Goal: Task Accomplishment & Management: Manage account settings

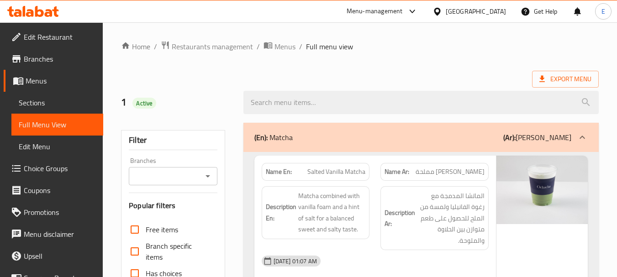
scroll to position [2499, 0]
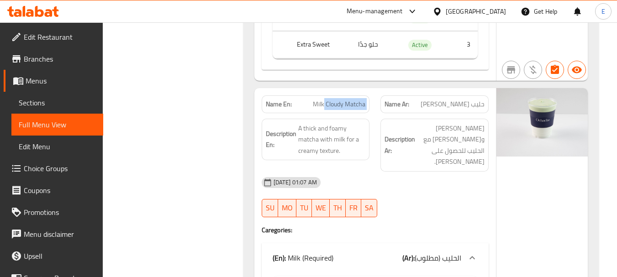
click at [228, 122] on div "Filter Branches Branches Popular filters Free items Branch specific items Has c…" at bounding box center [177, 146] width 122 height 5055
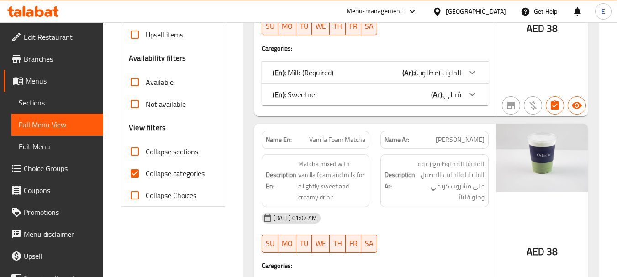
scroll to position [274, 0]
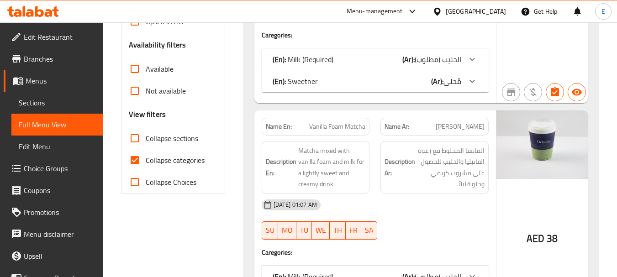
drag, startPoint x: 138, startPoint y: 159, endPoint x: 413, endPoint y: 109, distance: 279.2
click at [138, 159] on input "Collapse categories" at bounding box center [135, 160] width 22 height 22
checkbox input "false"
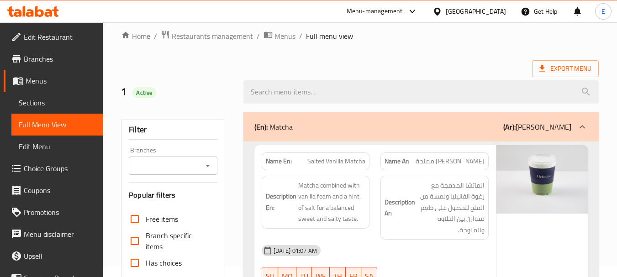
scroll to position [0, 0]
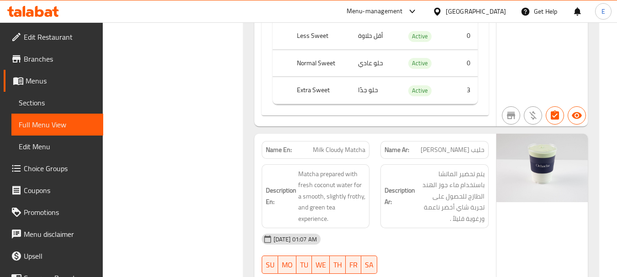
click at [449, 193] on span "يتم تحضير الماتشا باستخدام ماء جوز الهند الطازج للحصول على تجربة شاي أخضر ناعمة…" at bounding box center [451, 197] width 68 height 56
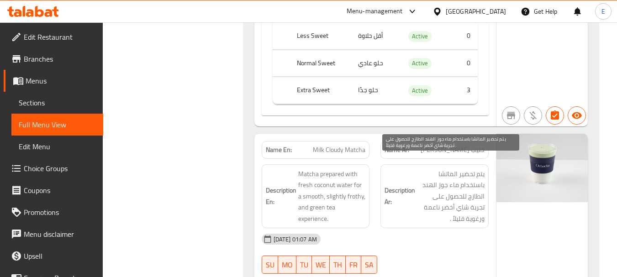
click at [449, 193] on span "يتم تحضير الماتشا باستخدام ماء جوز الهند الطازج للحصول على تجربة شاي أخضر ناعمة…" at bounding box center [451, 197] width 68 height 56
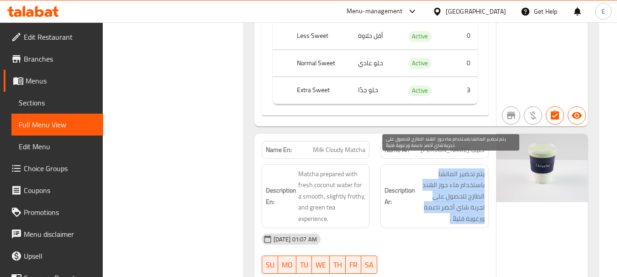
click at [449, 193] on span "يتم تحضير الماتشا باستخدام ماء جوز الهند الطازج للحصول على تجربة شاي أخضر ناعمة…" at bounding box center [451, 197] width 68 height 56
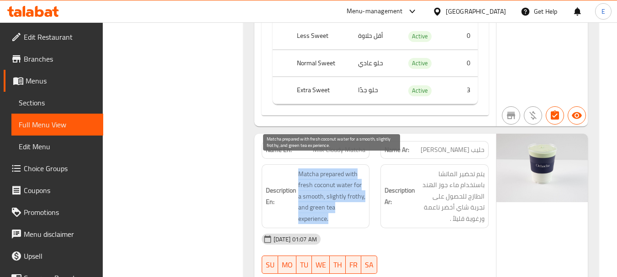
drag, startPoint x: 294, startPoint y: 160, endPoint x: 359, endPoint y: 207, distance: 79.5
click at [359, 207] on h6 "Description En: Matcha prepared with fresh coconut water for a smooth, slightly…" at bounding box center [316, 197] width 100 height 56
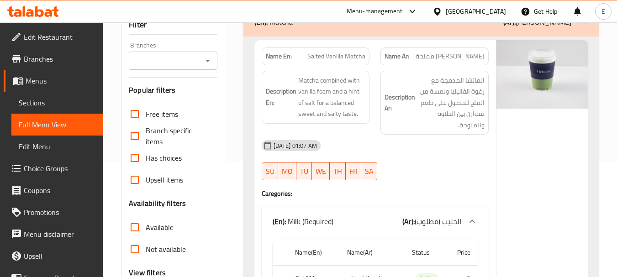
scroll to position [0, 0]
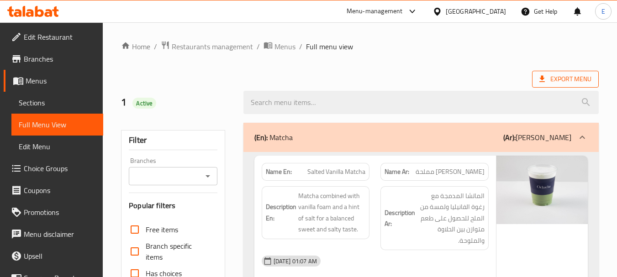
click at [552, 76] on span "Export Menu" at bounding box center [566, 79] width 52 height 11
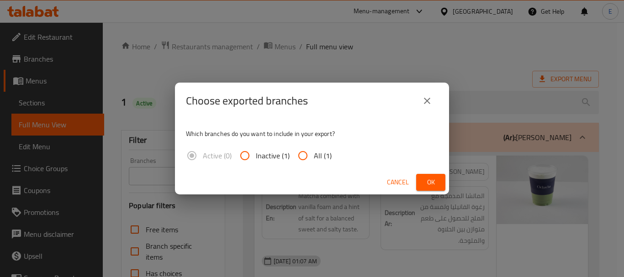
drag, startPoint x: 307, startPoint y: 150, endPoint x: 354, endPoint y: 167, distance: 49.4
click at [307, 150] on input "All (1)" at bounding box center [303, 156] width 22 height 22
radio input "true"
click at [423, 182] on button "Ok" at bounding box center [430, 182] width 29 height 17
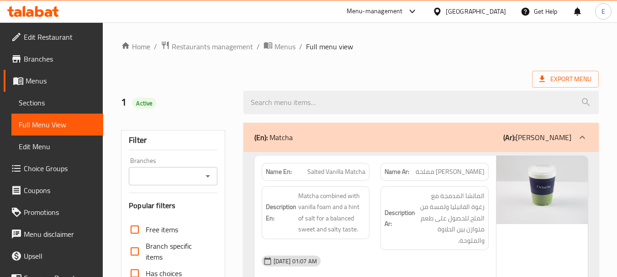
drag, startPoint x: 436, startPoint y: 65, endPoint x: 471, endPoint y: 27, distance: 52.4
click at [239, 46] on span "Restaurants management" at bounding box center [212, 46] width 81 height 11
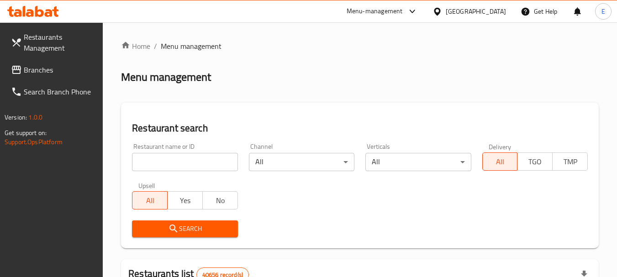
click at [49, 75] on span "Branches" at bounding box center [60, 69] width 72 height 11
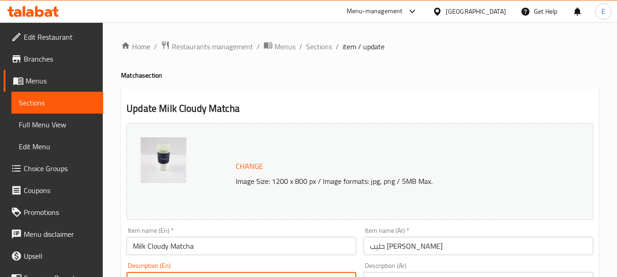
scroll to position [434, 0]
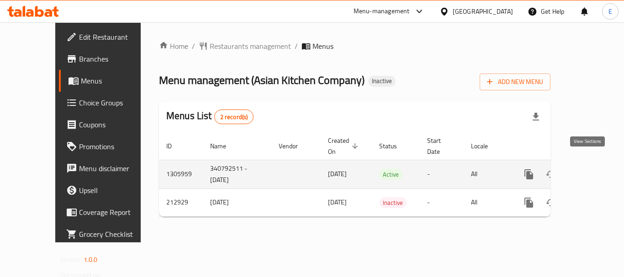
click at [591, 170] on icon "enhanced table" at bounding box center [595, 174] width 8 height 8
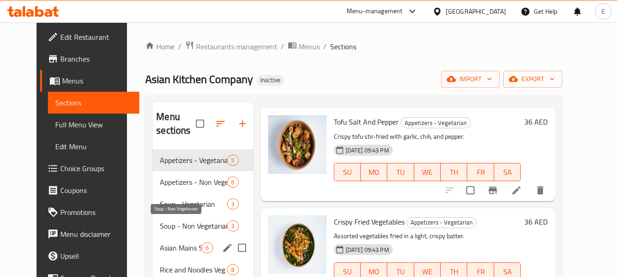
scroll to position [128, 0]
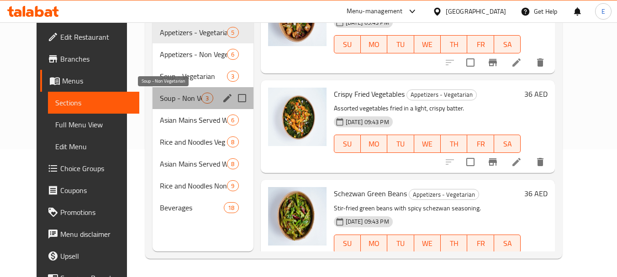
click at [173, 101] on span "Soup - Non Vegetarian" at bounding box center [181, 98] width 42 height 11
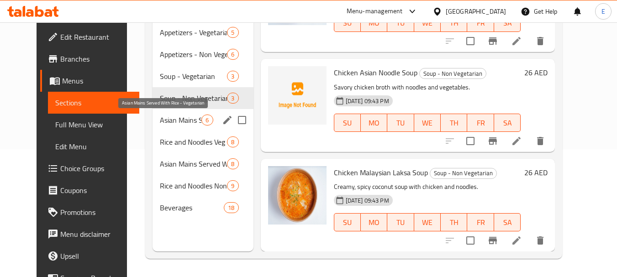
click at [173, 120] on span "Asian Mains Served With Rice - Vegetarian" at bounding box center [181, 120] width 42 height 11
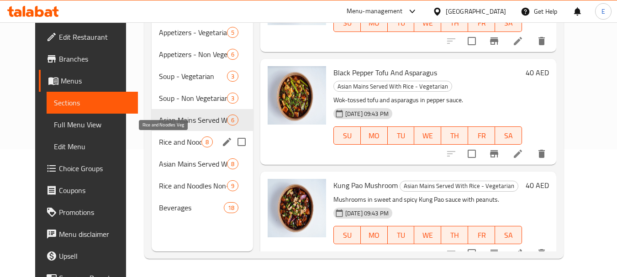
click at [174, 145] on span "Rice and Noodles Veg" at bounding box center [180, 142] width 42 height 11
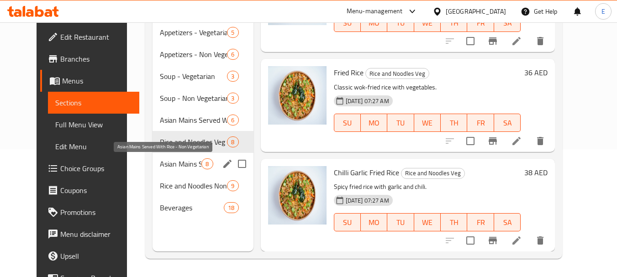
click at [175, 165] on span "Asian Mains Served With Rice - Non Vegetarian" at bounding box center [181, 164] width 42 height 11
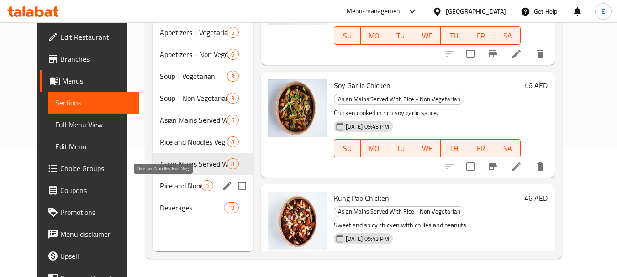
click at [175, 185] on span "Rice and Noodles Non-Veg" at bounding box center [181, 185] width 42 height 11
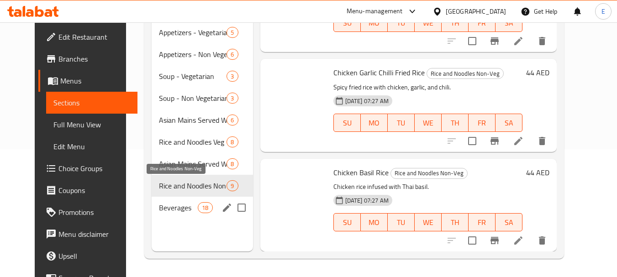
click at [160, 208] on span "Beverages" at bounding box center [178, 207] width 39 height 11
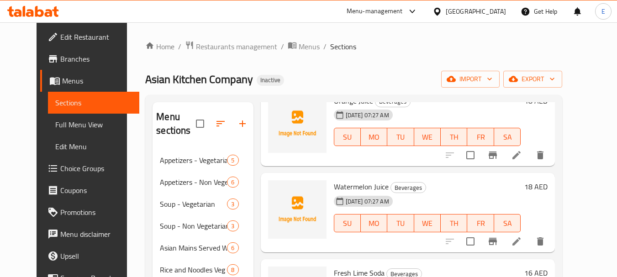
click at [173, 157] on span "Appetizers - Vegetarian" at bounding box center [193, 160] width 67 height 11
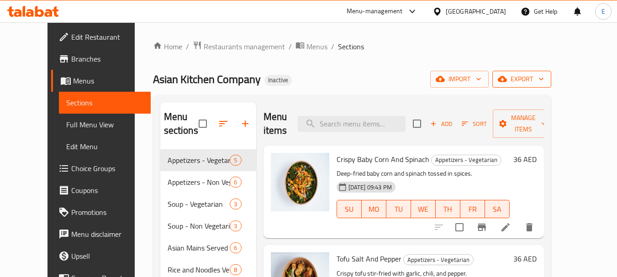
click at [544, 75] on span "export" at bounding box center [522, 79] width 44 height 11
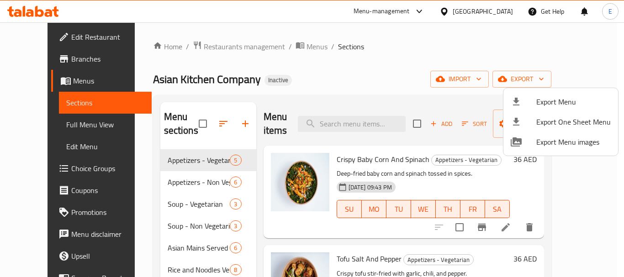
click at [520, 102] on icon at bounding box center [516, 101] width 11 height 11
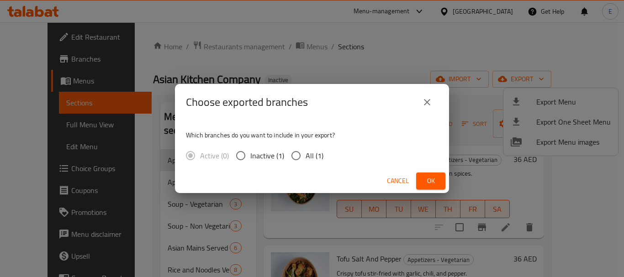
click at [298, 157] on input "All (1)" at bounding box center [295, 155] width 19 height 19
radio input "true"
click at [425, 179] on span "Ok" at bounding box center [431, 180] width 15 height 11
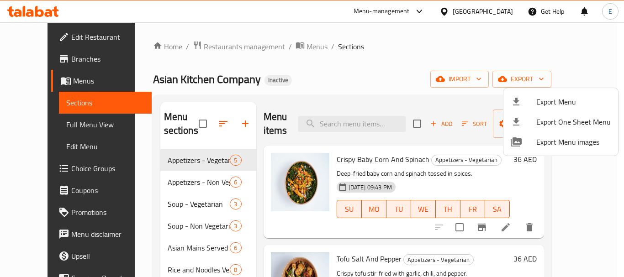
click at [412, 82] on div at bounding box center [312, 138] width 624 height 277
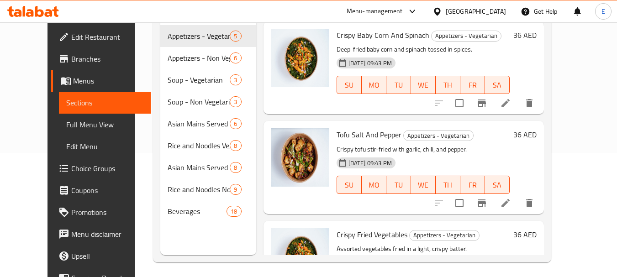
scroll to position [128, 0]
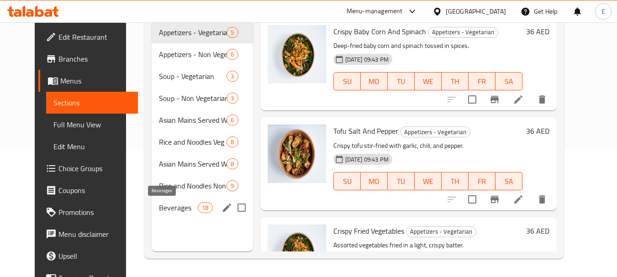
click at [187, 206] on span "Beverages" at bounding box center [178, 207] width 39 height 11
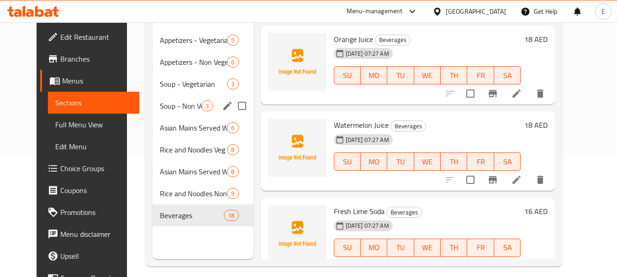
scroll to position [128, 0]
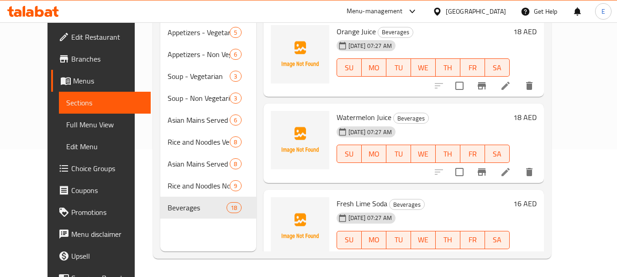
click at [69, 123] on span "Full Menu View" at bounding box center [104, 124] width 77 height 11
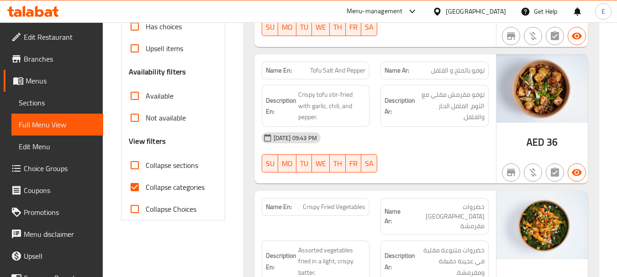
scroll to position [265, 0]
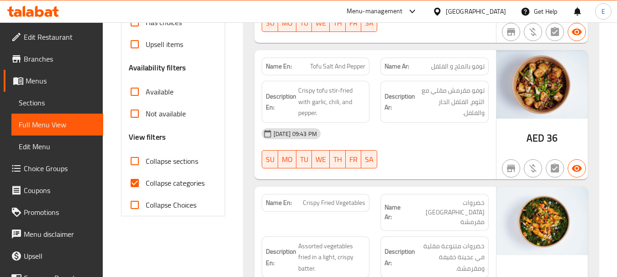
click at [139, 180] on input "Collapse categories" at bounding box center [135, 183] width 22 height 22
checkbox input "false"
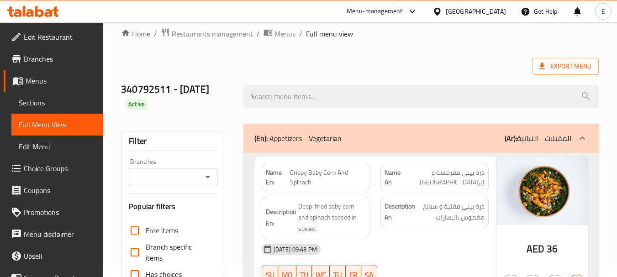
scroll to position [0, 0]
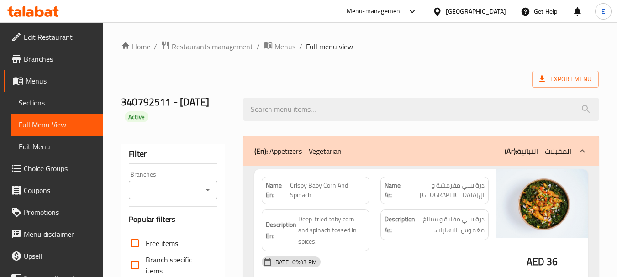
click at [442, 80] on div "Export Menu" at bounding box center [360, 79] width 478 height 17
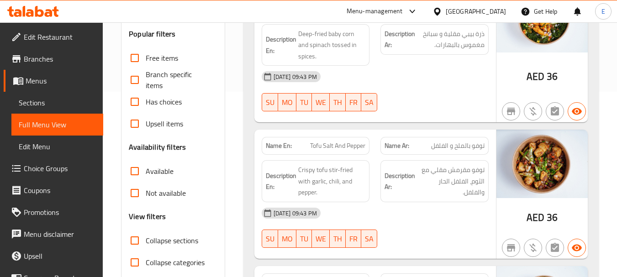
scroll to position [228, 0]
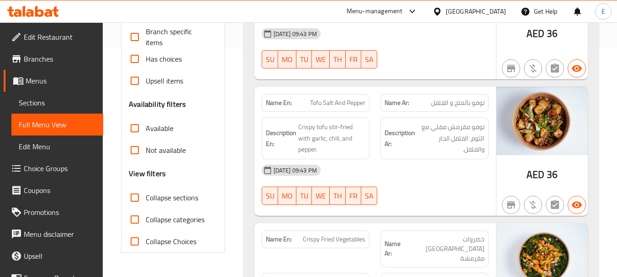
click at [59, 101] on span "Sections" at bounding box center [57, 102] width 77 height 11
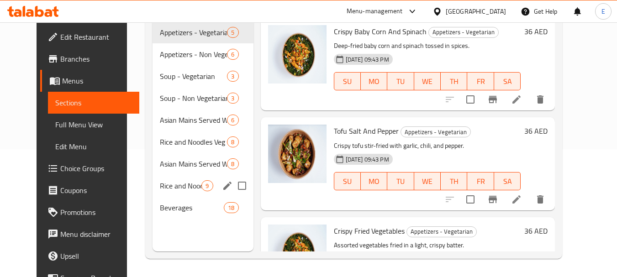
scroll to position [82, 0]
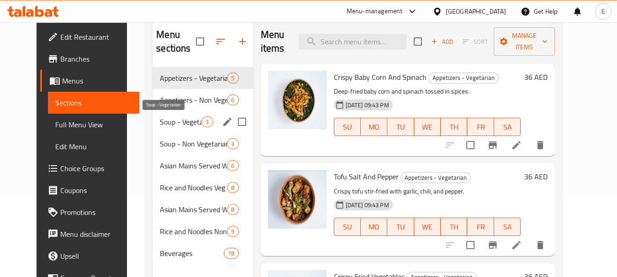
click at [179, 124] on span "Soup - Vegetarian" at bounding box center [181, 122] width 42 height 11
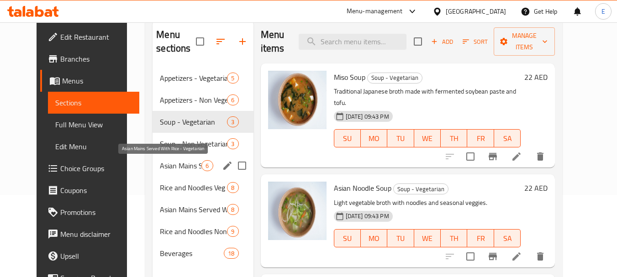
click at [177, 171] on div "Asian Mains Served With Rice - Vegetarian 6" at bounding box center [203, 166] width 101 height 22
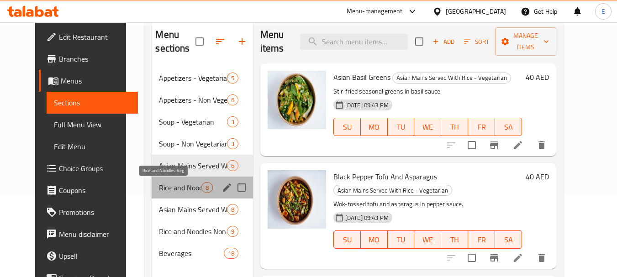
click at [177, 186] on span "Rice and Noodles Veg" at bounding box center [180, 187] width 42 height 11
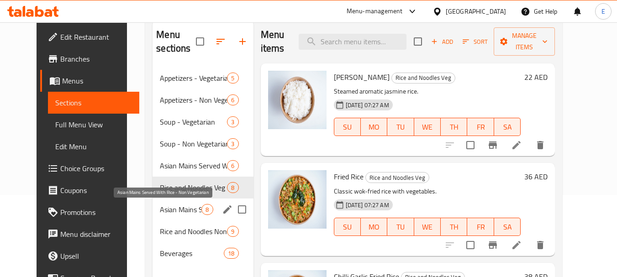
click at [177, 213] on span "Asian Mains Served With Rice - Non Vegetarian" at bounding box center [181, 209] width 42 height 11
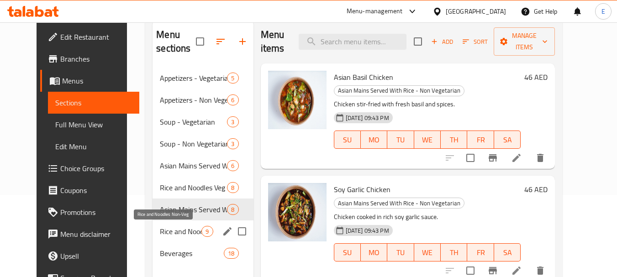
click at [173, 231] on span "Rice and Noodles Non-Veg" at bounding box center [181, 231] width 42 height 11
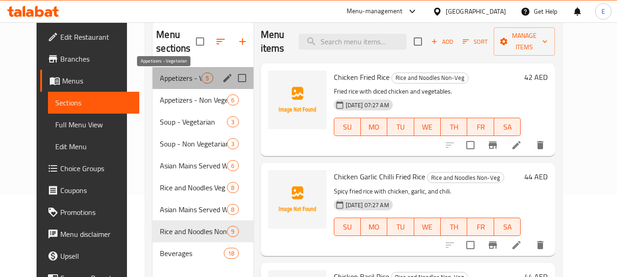
click at [183, 73] on span "Appetizers - Vegetarian" at bounding box center [181, 78] width 42 height 11
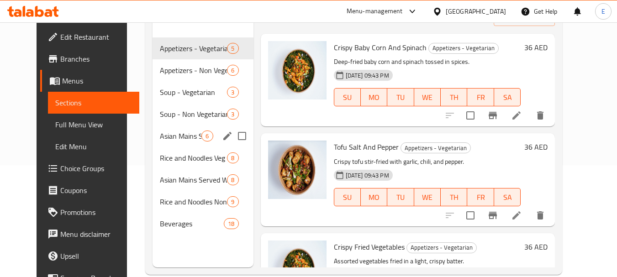
scroll to position [128, 0]
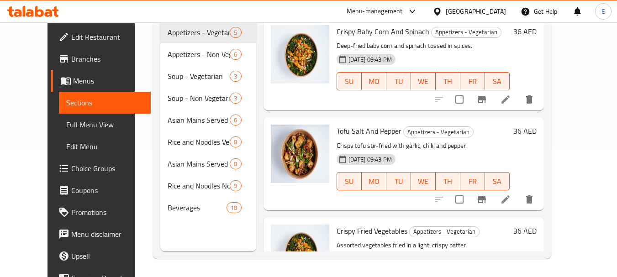
drag, startPoint x: 45, startPoint y: 128, endPoint x: 517, endPoint y: 0, distance: 489.2
click at [66, 128] on span "Full Menu View" at bounding box center [104, 124] width 77 height 11
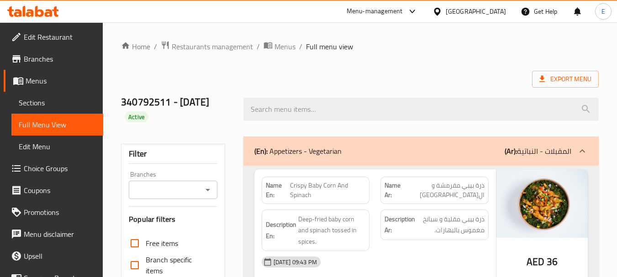
click at [393, 159] on div "(En): Appetizers - Vegetarian (Ar): المقبلات - النباتية" at bounding box center [421, 151] width 355 height 29
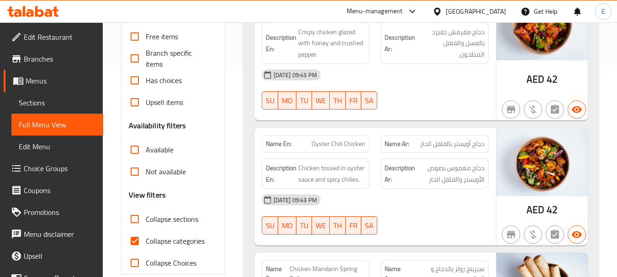
scroll to position [228, 0]
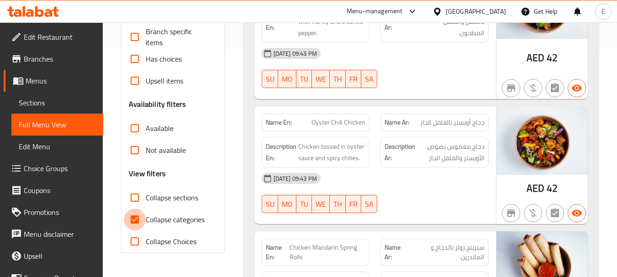
click at [138, 220] on input "Collapse categories" at bounding box center [135, 220] width 22 height 22
checkbox input "false"
click at [136, 199] on input "Collapse sections" at bounding box center [135, 198] width 22 height 22
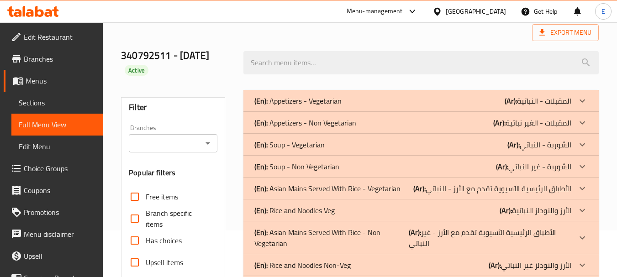
scroll to position [40, 0]
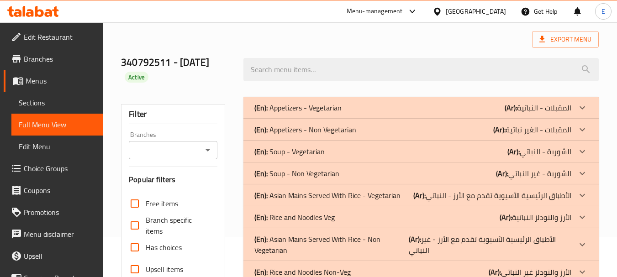
click at [495, 113] on div "(En): Soup - Vegetarian (Ar): الشوربة - النباتي" at bounding box center [413, 107] width 317 height 11
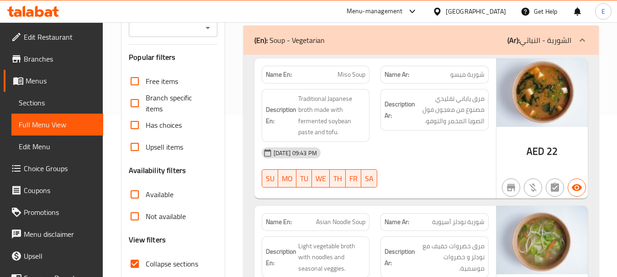
scroll to position [177, 0]
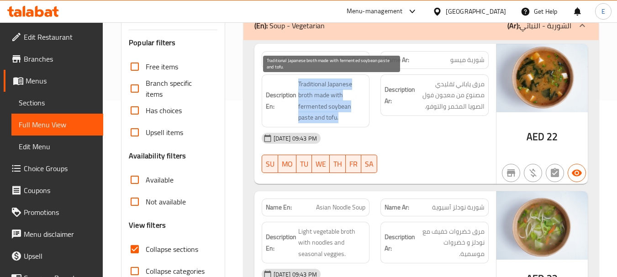
drag, startPoint x: 294, startPoint y: 78, endPoint x: 352, endPoint y: 118, distance: 70.2
click at [352, 118] on div "Description En: Traditional Japanese broth made with fermented soybean paste an…" at bounding box center [316, 100] width 108 height 53
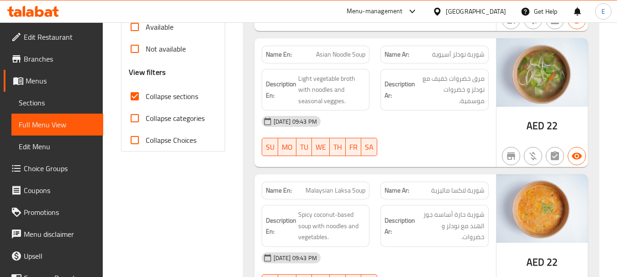
scroll to position [314, 0]
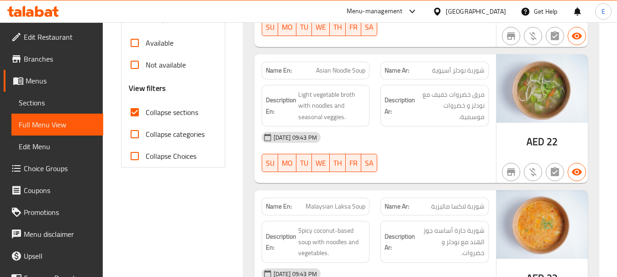
click at [467, 75] on span "شوربة نودلز آسيوية" at bounding box center [458, 71] width 53 height 10
click at [324, 72] on span "Asian Noodle Soup" at bounding box center [340, 71] width 49 height 10
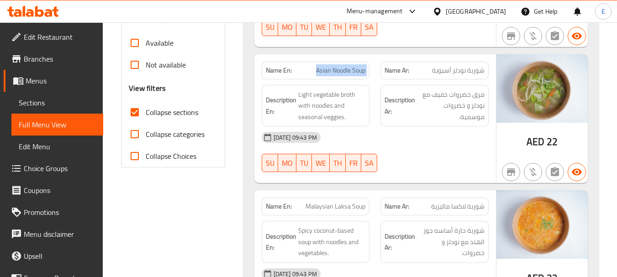
click at [324, 72] on span "Asian Noodle Soup" at bounding box center [340, 71] width 49 height 10
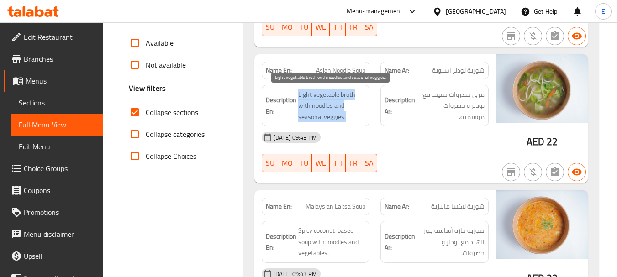
drag, startPoint x: 297, startPoint y: 88, endPoint x: 360, endPoint y: 116, distance: 68.7
click at [360, 116] on div "Description En: Light vegetable broth with noodles and seasonal veggies." at bounding box center [316, 106] width 108 height 42
click at [360, 116] on span "Light vegetable broth with noodles and seasonal veggies." at bounding box center [332, 106] width 68 height 34
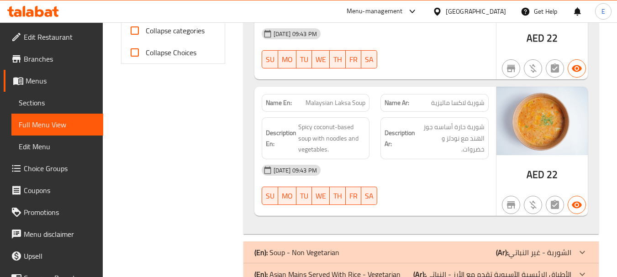
scroll to position [451, 0]
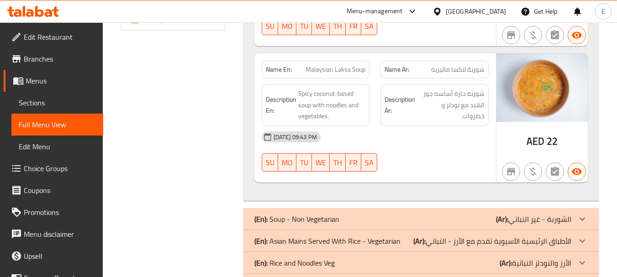
click at [342, 65] on span "Malaysian Laksa Soup" at bounding box center [336, 70] width 60 height 10
click at [464, 69] on span "شوربة لاكسا ماليزية" at bounding box center [457, 70] width 53 height 10
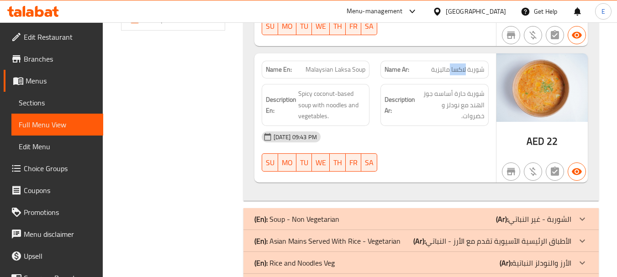
click at [464, 69] on span "شوربة لاكسا ماليزية" at bounding box center [457, 70] width 53 height 10
click at [487, 153] on div "[DATE] 09:43 PM SU MO TU WE TH FR SA" at bounding box center [375, 151] width 238 height 51
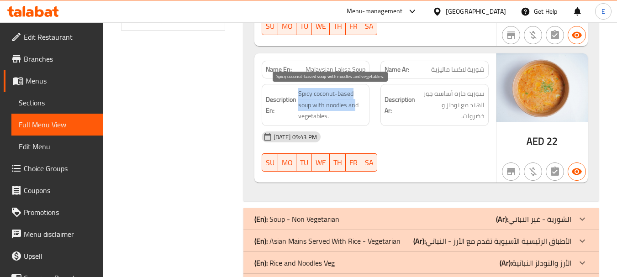
drag, startPoint x: 295, startPoint y: 87, endPoint x: 355, endPoint y: 110, distance: 64.5
click at [355, 110] on div "Description En: Spicy coconut-based soup with noodles and vegetables." at bounding box center [316, 105] width 108 height 42
click at [355, 110] on span "Spicy coconut-based soup with noodles and vegetables." at bounding box center [332, 105] width 68 height 34
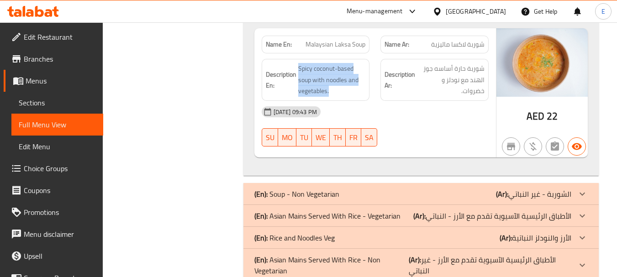
scroll to position [497, 0]
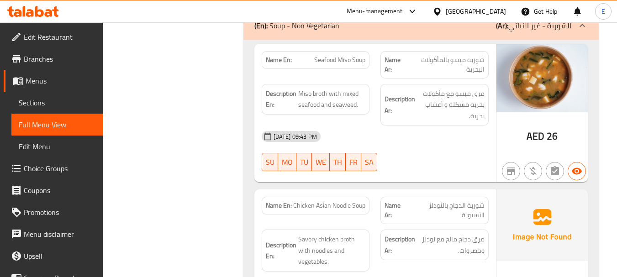
scroll to position [634, 0]
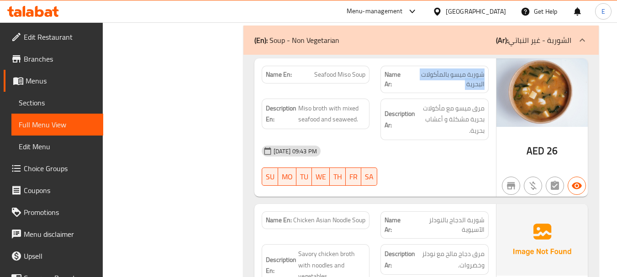
drag, startPoint x: 420, startPoint y: 157, endPoint x: 386, endPoint y: 145, distance: 35.8
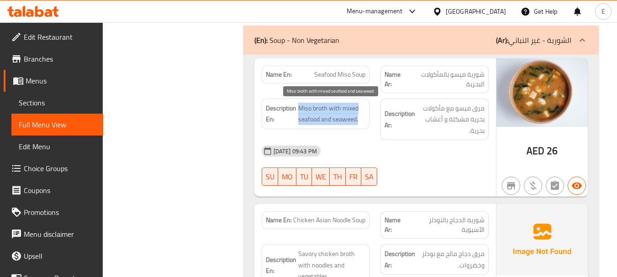
drag, startPoint x: 299, startPoint y: 106, endPoint x: 363, endPoint y: 120, distance: 65.4
click at [363, 120] on span "Miso broth with mixed seafood and seaweed." at bounding box center [332, 114] width 68 height 22
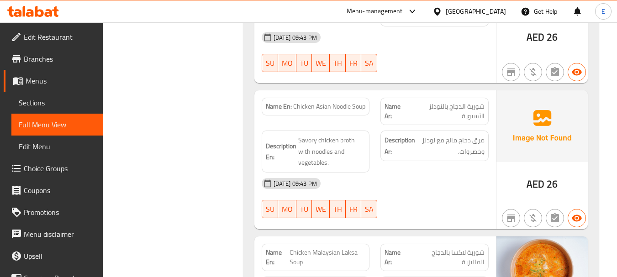
scroll to position [771, 0]
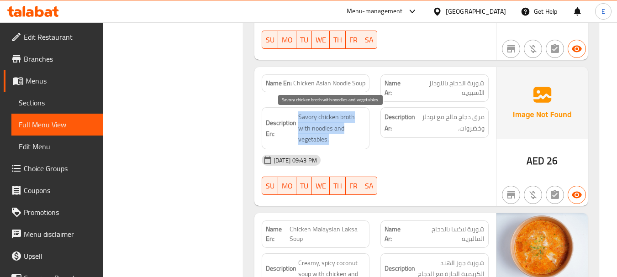
drag, startPoint x: 309, startPoint y: 114, endPoint x: 358, endPoint y: 135, distance: 53.2
click at [358, 135] on span "Savory chicken broth with noodles and vegetables." at bounding box center [332, 128] width 68 height 34
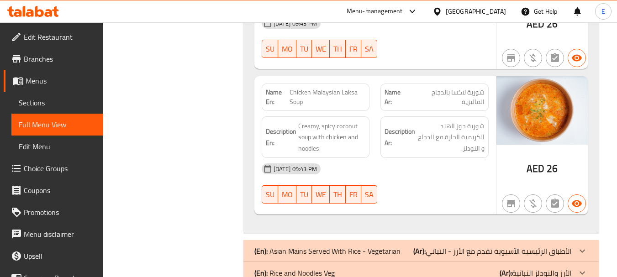
scroll to position [954, 0]
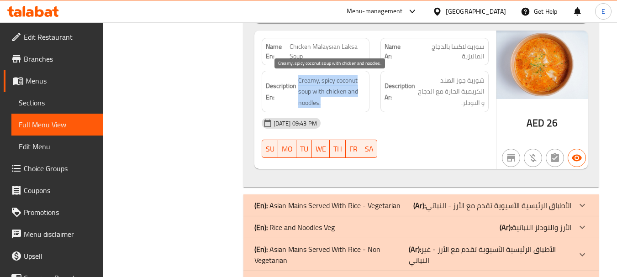
drag, startPoint x: 299, startPoint y: 78, endPoint x: 364, endPoint y: 98, distance: 68.5
click at [364, 98] on span "Creamy, spicy coconut soup with chicken and noodles." at bounding box center [332, 92] width 68 height 34
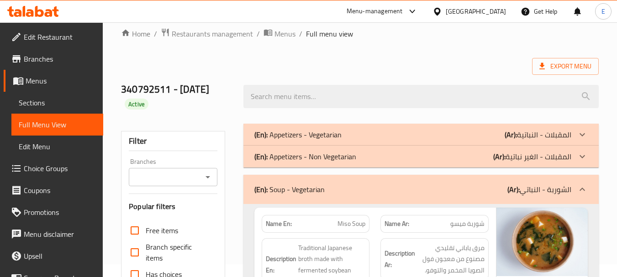
scroll to position [0, 0]
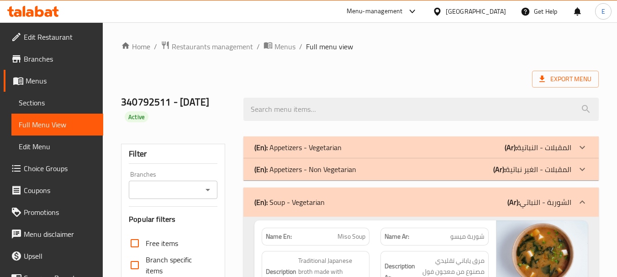
click at [507, 154] on b "(Ar):" at bounding box center [511, 148] width 12 height 14
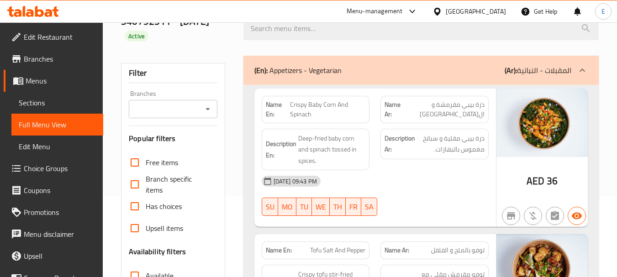
scroll to position [91, 0]
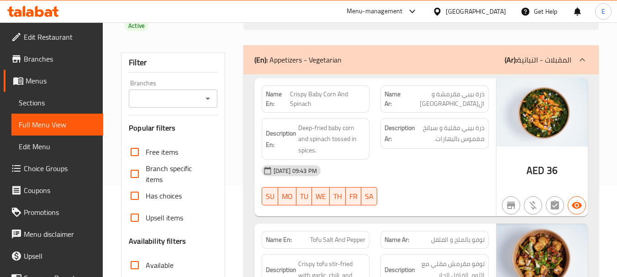
click at [328, 96] on span "Crispy Baby Corn And Spinach" at bounding box center [327, 99] width 75 height 19
click at [392, 146] on div "Description Ar: ذرة بيبي مقلية و سبانخ مغموس بالبهارات." at bounding box center [435, 133] width 108 height 31
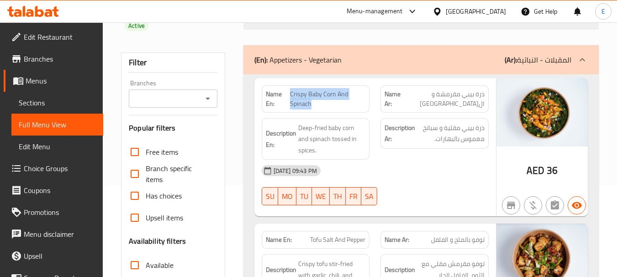
drag, startPoint x: 293, startPoint y: 92, endPoint x: 354, endPoint y: 103, distance: 62.3
click at [354, 103] on span "Crispy Baby Corn And Spinach" at bounding box center [327, 99] width 75 height 19
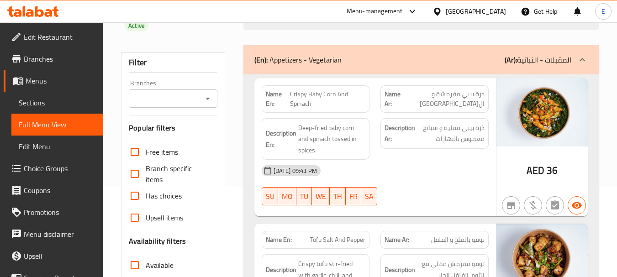
click at [432, 182] on div "[DATE] 09:43 PM SU MO TU WE TH FR SA" at bounding box center [375, 185] width 238 height 51
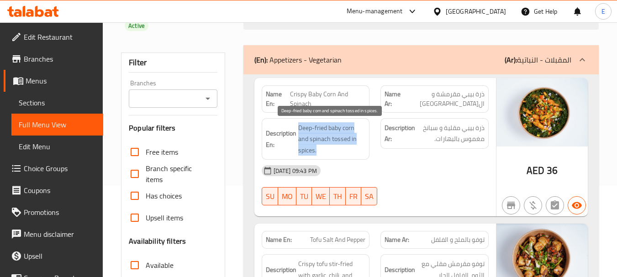
drag, startPoint x: 296, startPoint y: 125, endPoint x: 358, endPoint y: 150, distance: 67.0
click at [358, 150] on h6 "Description En: Deep-fried baby corn and spinach tossed in spices." at bounding box center [316, 139] width 100 height 34
click at [358, 150] on span "Deep-fried baby corn and spinach tossed in spices." at bounding box center [332, 139] width 68 height 34
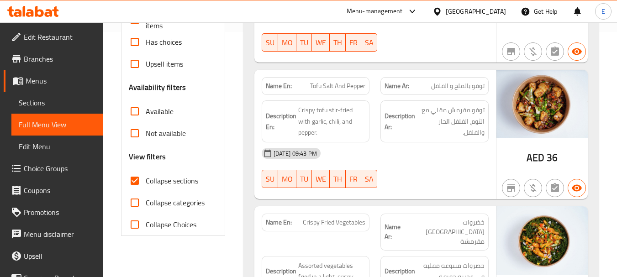
scroll to position [274, 0]
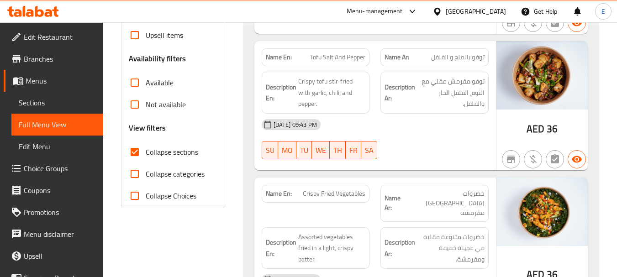
click at [336, 58] on span "Tofu Salt And Pepper" at bounding box center [337, 58] width 55 height 10
click at [449, 55] on span "توفو بالملح و الفلفل" at bounding box center [457, 58] width 53 height 10
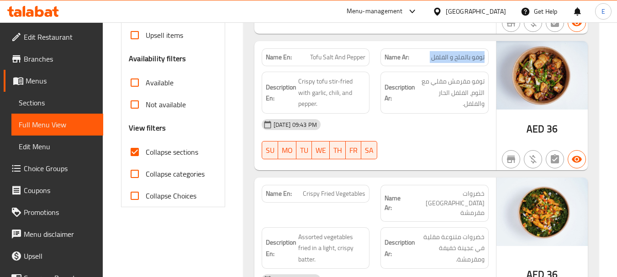
click at [449, 55] on span "توفو بالملح و الفلفل" at bounding box center [457, 58] width 53 height 10
click at [398, 134] on div "[DATE] 09:43 PM" at bounding box center [375, 125] width 238 height 22
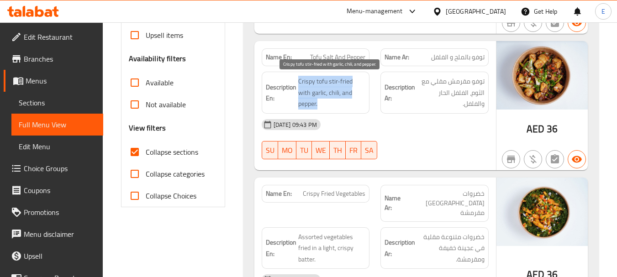
drag, startPoint x: 299, startPoint y: 80, endPoint x: 366, endPoint y: 94, distance: 67.7
click at [366, 94] on span "Crispy tofu stir-fried with garlic, chili, and pepper." at bounding box center [332, 93] width 68 height 34
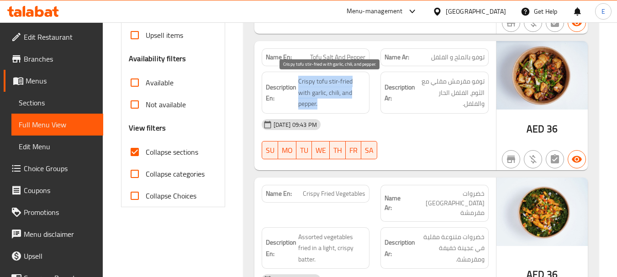
click at [366, 94] on span "Crispy tofu stir-fried with garlic, chili, and pepper." at bounding box center [332, 93] width 68 height 34
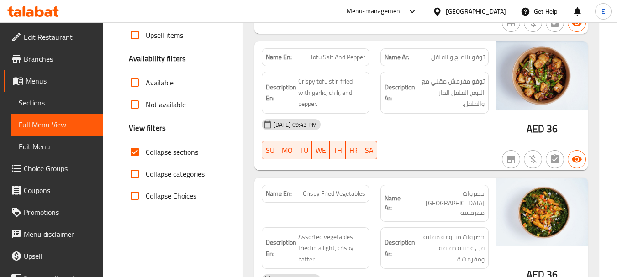
click at [461, 151] on div "[DATE] 09:43 PM SU MO TU WE TH FR SA" at bounding box center [375, 139] width 238 height 51
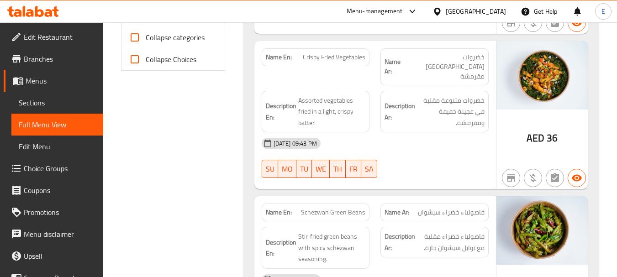
scroll to position [411, 0]
click at [346, 64] on div "Name En: Crispy Fried Vegetables" at bounding box center [316, 57] width 108 height 18
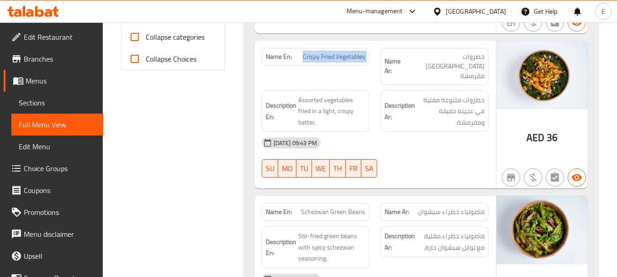
click at [346, 64] on div "Name En: Crispy Fried Vegetables" at bounding box center [316, 57] width 108 height 18
click at [431, 57] on span "خضروات [GEOGRAPHIC_DATA] مقرمشة" at bounding box center [443, 66] width 81 height 29
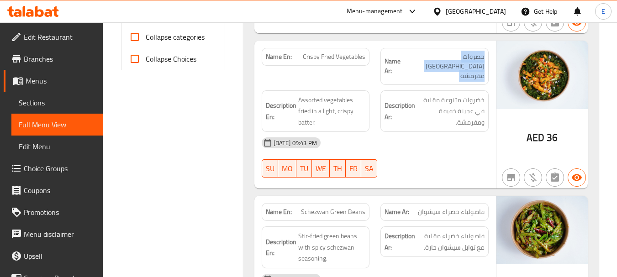
click at [432, 57] on span "خضروات [GEOGRAPHIC_DATA] مقرمشة" at bounding box center [443, 66] width 81 height 29
click at [346, 53] on span "Crispy Fried Vegetables" at bounding box center [334, 57] width 63 height 10
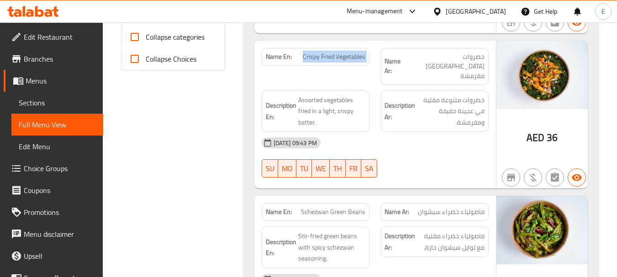
click at [346, 53] on span "Crispy Fried Vegetables" at bounding box center [334, 57] width 63 height 10
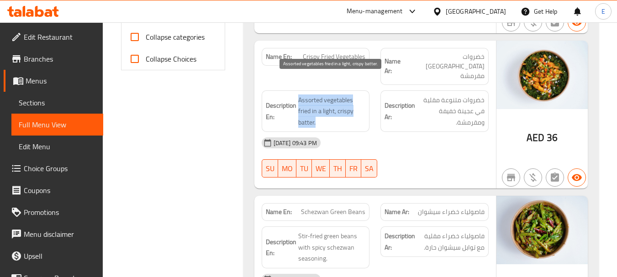
drag, startPoint x: 297, startPoint y: 81, endPoint x: 356, endPoint y: 102, distance: 62.6
click at [356, 102] on h6 "Description En: Assorted vegetables fried in a light, crispy batter." at bounding box center [316, 112] width 100 height 34
click at [356, 102] on span "Assorted vegetables fried in a light, crispy batter." at bounding box center [332, 112] width 68 height 34
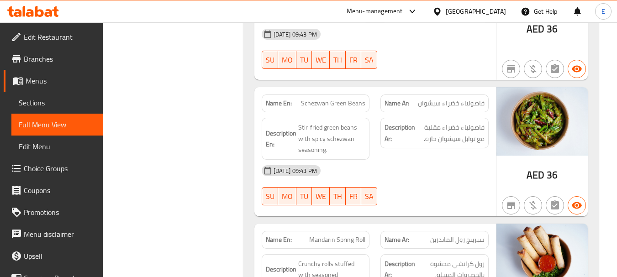
scroll to position [548, 0]
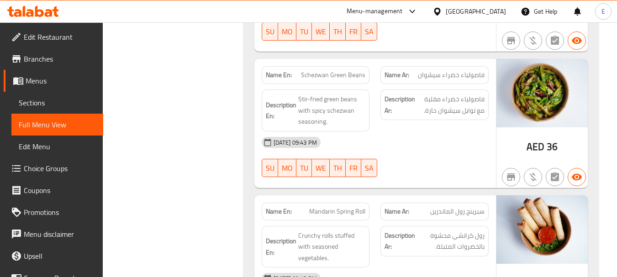
click at [438, 70] on span "فاصولياء خضراء سيشوان" at bounding box center [451, 75] width 67 height 10
click at [339, 70] on span "Schezwan Green Beans" at bounding box center [333, 75] width 64 height 10
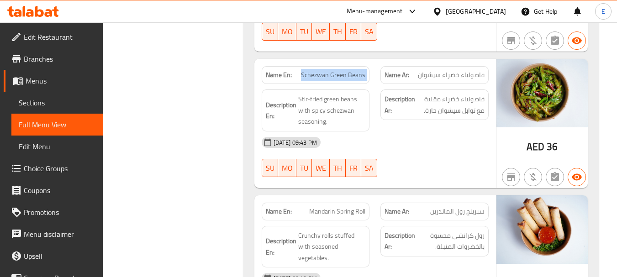
click at [339, 70] on span "Schezwan Green Beans" at bounding box center [333, 75] width 64 height 10
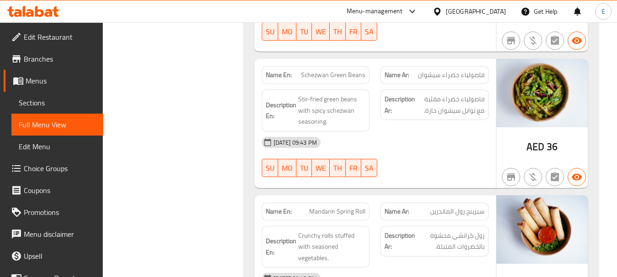
click at [449, 132] on div "[DATE] 09:43 PM" at bounding box center [375, 143] width 238 height 22
drag, startPoint x: 297, startPoint y: 74, endPoint x: 357, endPoint y: 108, distance: 69.2
click at [357, 108] on div "Description En: Stir-fried green beans with spicy schezwan seasoning." at bounding box center [316, 111] width 108 height 42
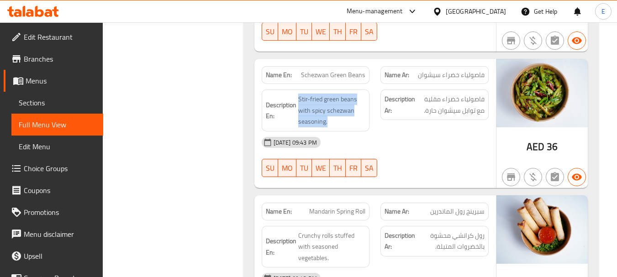
click at [357, 108] on div "Description En: Stir-fried green beans with spicy schezwan seasoning." at bounding box center [316, 111] width 108 height 42
click at [472, 132] on div "[DATE] 09:43 PM" at bounding box center [375, 143] width 238 height 22
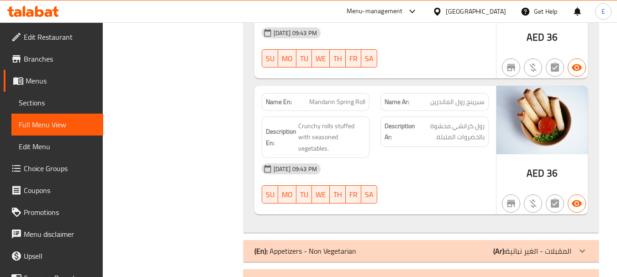
scroll to position [685, 0]
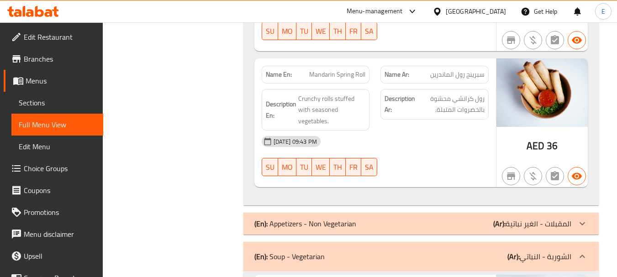
click at [461, 70] on span "سبرينج رول الماندرين" at bounding box center [457, 75] width 54 height 10
click at [462, 70] on span "سبرينج رول الماندرين" at bounding box center [457, 75] width 54 height 10
click at [345, 70] on span "Mandarin Spring Roll" at bounding box center [337, 75] width 56 height 10
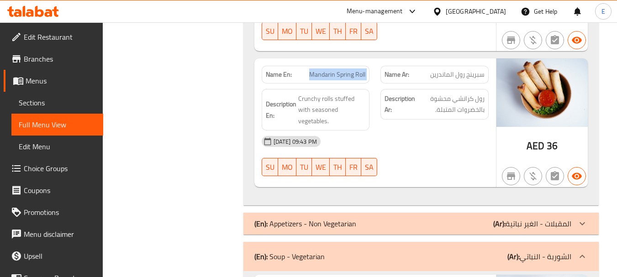
click at [345, 70] on span "Mandarin Spring Roll" at bounding box center [337, 75] width 56 height 10
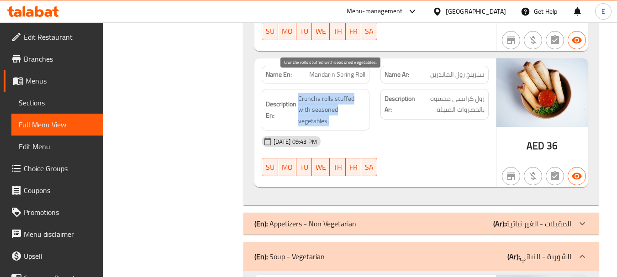
drag, startPoint x: 310, startPoint y: 75, endPoint x: 351, endPoint y: 102, distance: 49.0
click at [351, 102] on div "Description En: Crunchy rolls stuffed with seasoned vegetables." at bounding box center [316, 110] width 108 height 42
click at [351, 102] on span "Crunchy rolls stuffed with seasoned vegetables." at bounding box center [332, 110] width 68 height 34
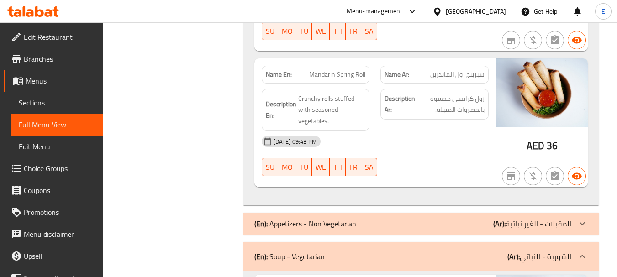
click at [446, 149] on div "[DATE] 09:43 PM SU MO TU WE TH FR SA" at bounding box center [375, 156] width 238 height 51
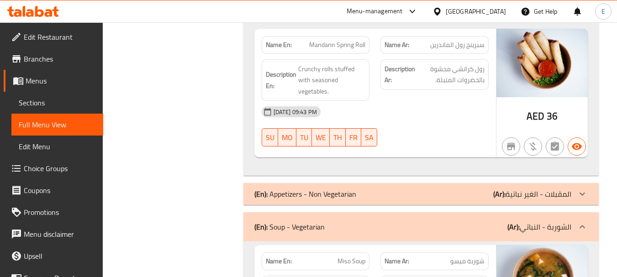
scroll to position [731, 0]
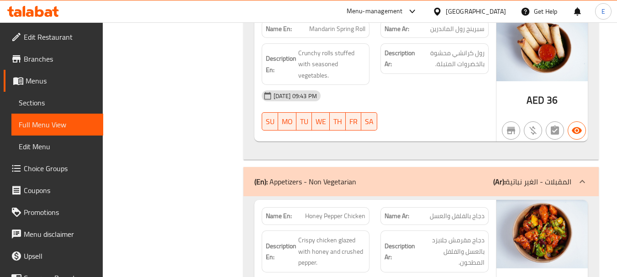
click at [415, 85] on div "[DATE] 09:43 PM" at bounding box center [375, 96] width 238 height 22
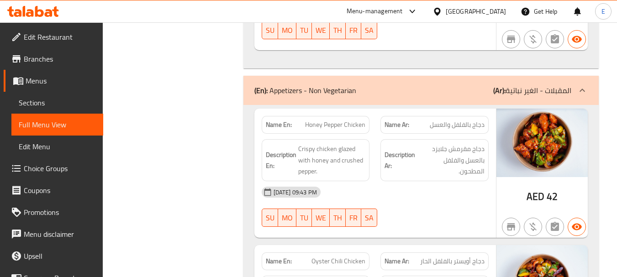
scroll to position [868, 0]
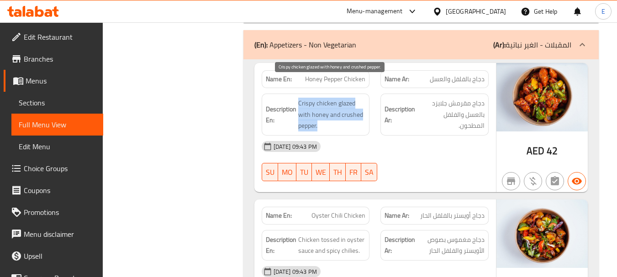
drag, startPoint x: 296, startPoint y: 79, endPoint x: 365, endPoint y: 105, distance: 73.6
click at [365, 105] on span "Crispy chicken glazed with honey and crushed pepper." at bounding box center [332, 115] width 68 height 34
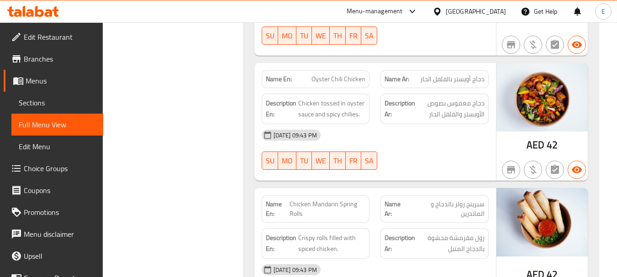
scroll to position [1005, 0]
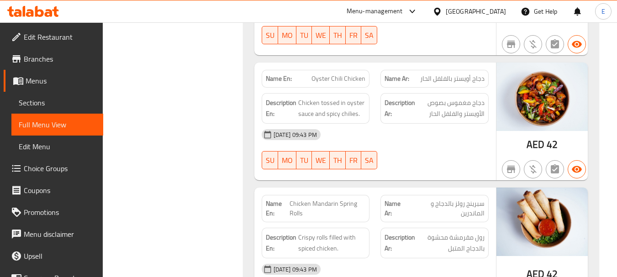
drag, startPoint x: 299, startPoint y: 84, endPoint x: 368, endPoint y: 96, distance: 70.2
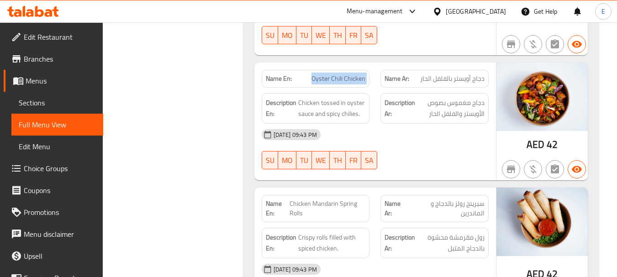
copy span "Oyster Chili Chicken"
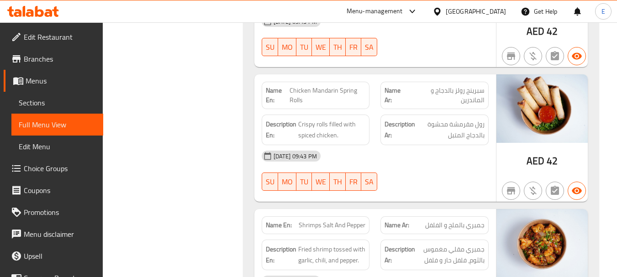
scroll to position [1142, 0]
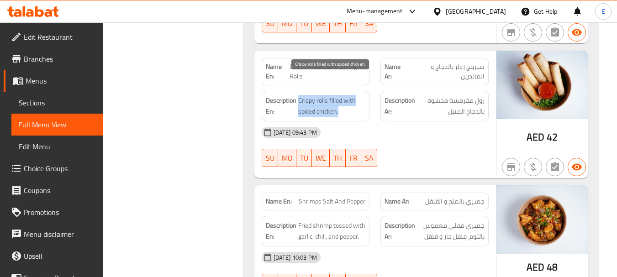
drag, startPoint x: 297, startPoint y: 79, endPoint x: 355, endPoint y: 91, distance: 59.3
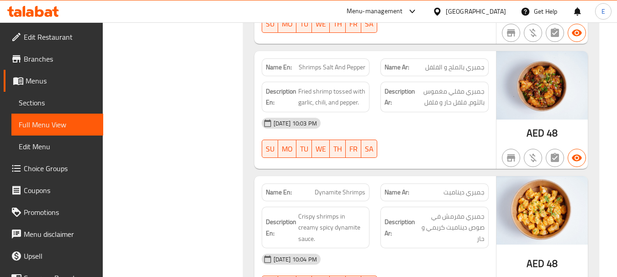
scroll to position [1279, 0]
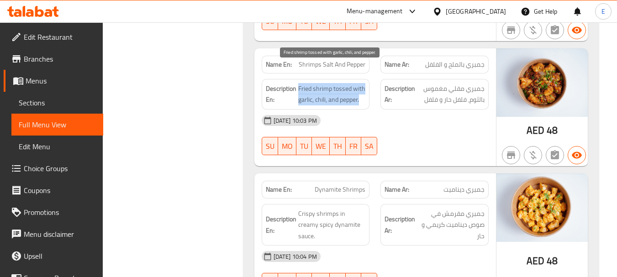
drag, startPoint x: 298, startPoint y: 68, endPoint x: 365, endPoint y: 81, distance: 67.9
click at [365, 83] on span "Fried shrimp tossed with garlic, chili, and pepper." at bounding box center [332, 94] width 68 height 22
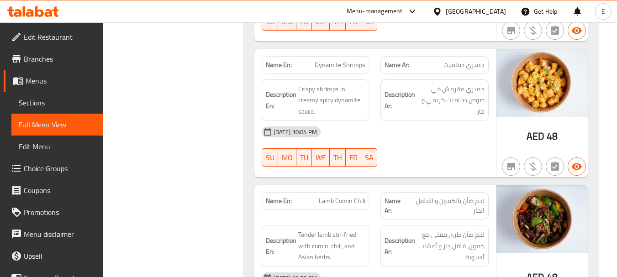
scroll to position [1416, 0]
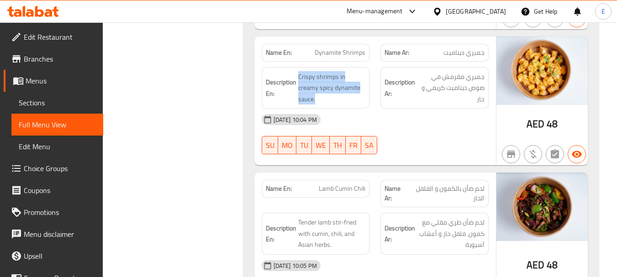
drag, startPoint x: 297, startPoint y: 57, endPoint x: 368, endPoint y: 67, distance: 71.5
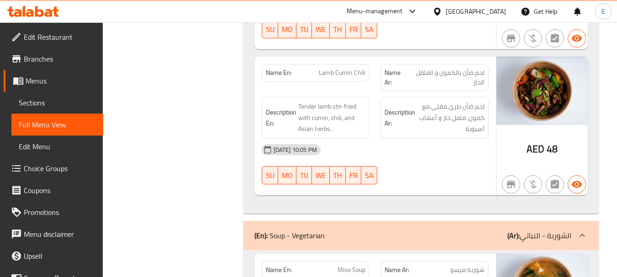
scroll to position [1554, 0]
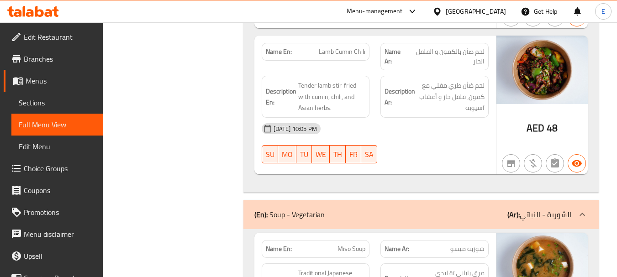
click at [345, 47] on span "Lamb Cumin Chili" at bounding box center [342, 52] width 47 height 10
click at [452, 47] on span "لحم ضأن بالكمون و الفلفل الحار" at bounding box center [446, 56] width 77 height 19
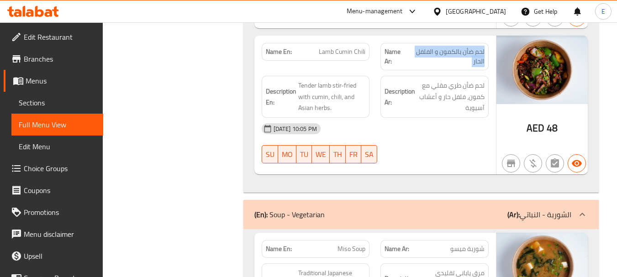
click at [452, 47] on span "لحم ضأن بالكمون و الفلفل الحار" at bounding box center [446, 56] width 77 height 19
click at [425, 118] on div "[DATE] 10:05 PM" at bounding box center [375, 129] width 238 height 22
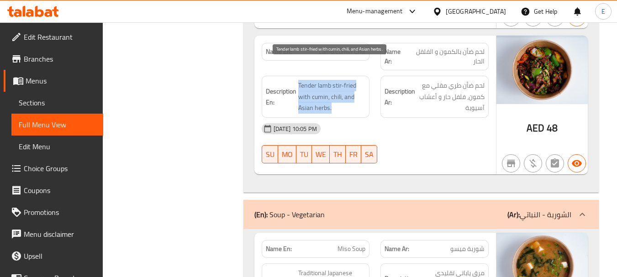
drag, startPoint x: 297, startPoint y: 60, endPoint x: 351, endPoint y: 88, distance: 61.1
click at [351, 88] on div "Description En: Tender lamb stir-fried with cumin, chili, and Asian herbs." at bounding box center [316, 97] width 108 height 42
click at [351, 88] on span "Tender lamb stir-fried with cumin, chili, and Asian herbs." at bounding box center [332, 97] width 68 height 34
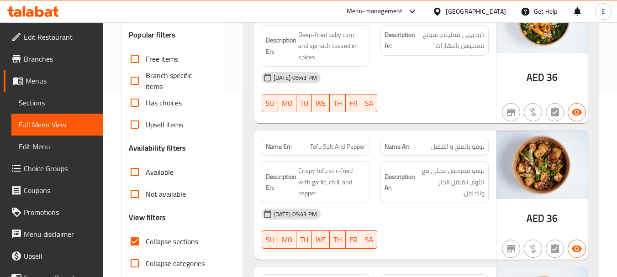
scroll to position [228, 0]
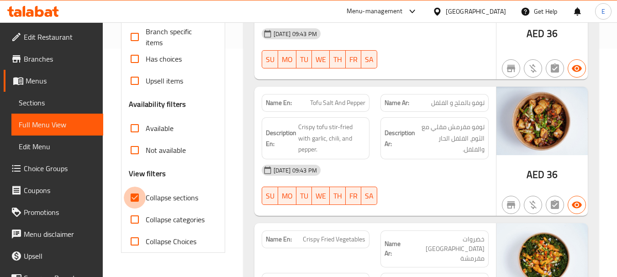
click at [134, 196] on input "Collapse sections" at bounding box center [135, 198] width 22 height 22
checkbox input "true"
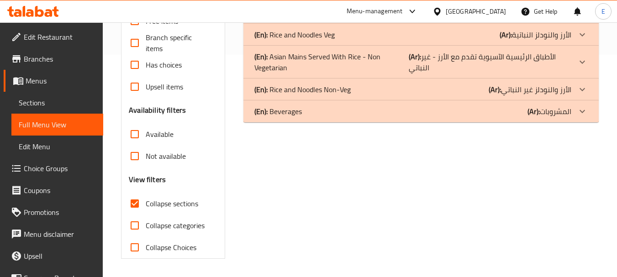
scroll to position [177, 0]
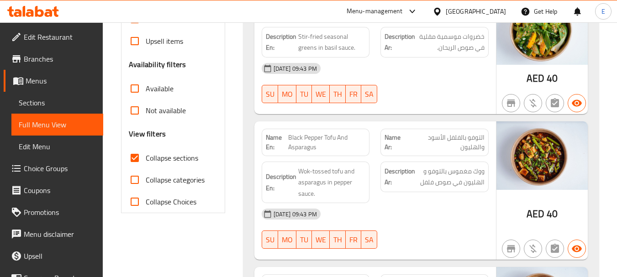
scroll to position [223, 0]
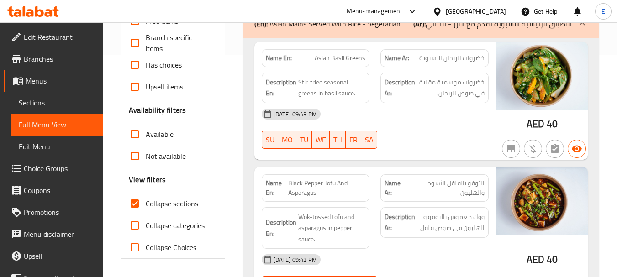
click at [352, 63] on span "Asian Basil Greens" at bounding box center [340, 58] width 51 height 10
click at [441, 63] on span "خضروات الريحان الآسيوية" at bounding box center [451, 58] width 65 height 10
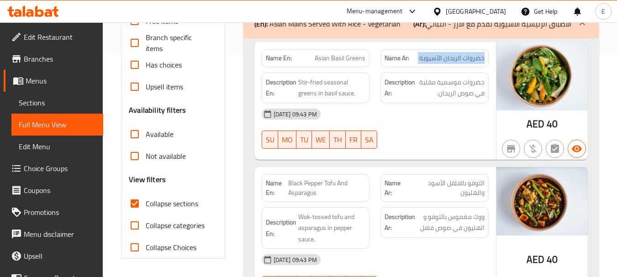
click at [441, 63] on span "خضروات الريحان الآسيوية" at bounding box center [451, 58] width 65 height 10
click at [443, 127] on div "[DATE] 09:43 PM SU MO TU WE TH FR SA" at bounding box center [375, 128] width 238 height 51
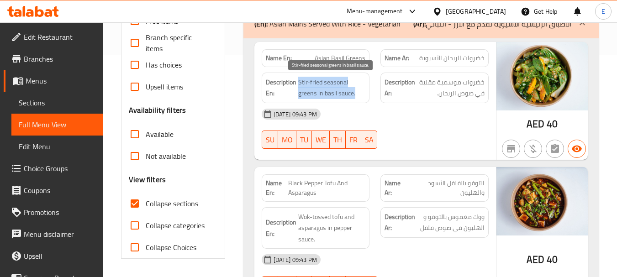
drag, startPoint x: 298, startPoint y: 82, endPoint x: 358, endPoint y: 95, distance: 61.2
click at [358, 95] on span "Stir-fried seasonal greens in basil sauce." at bounding box center [332, 88] width 68 height 22
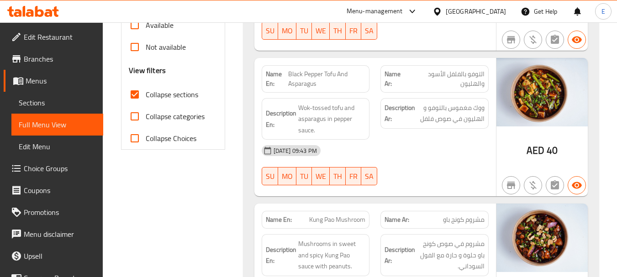
scroll to position [360, 0]
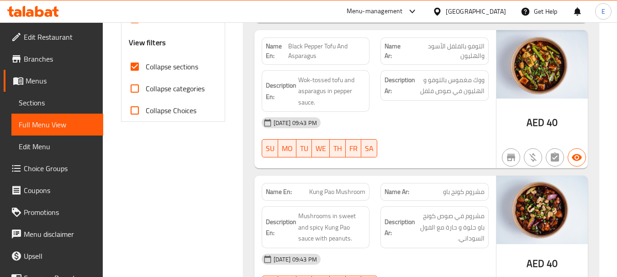
click at [320, 54] on span "Black Pepper Tofu And Asparagus" at bounding box center [326, 51] width 77 height 19
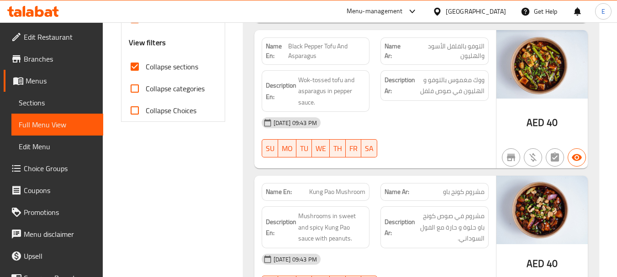
click at [320, 54] on span "Black Pepper Tofu And Asparagus" at bounding box center [326, 51] width 77 height 19
click at [456, 46] on span "التوفو بالفلفل الأسود والهليون" at bounding box center [446, 51] width 77 height 19
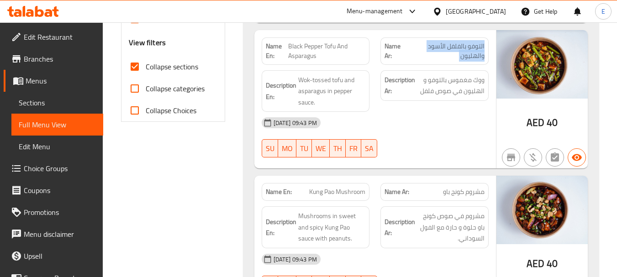
click at [456, 46] on span "التوفو بالفلفل الأسود والهليون" at bounding box center [446, 51] width 77 height 19
click at [530, 123] on span "AED" at bounding box center [536, 123] width 18 height 18
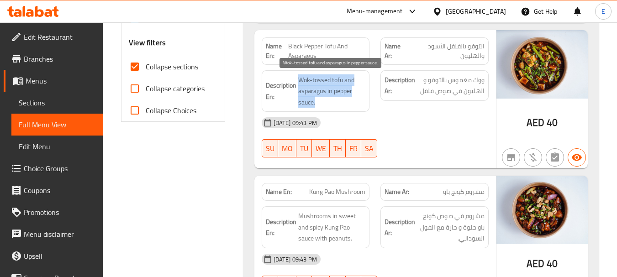
drag, startPoint x: 296, startPoint y: 72, endPoint x: 356, endPoint y: 102, distance: 67.6
click at [356, 102] on div "Description En: Wok-tossed tofu and asparagus in pepper sauce." at bounding box center [316, 91] width 108 height 42
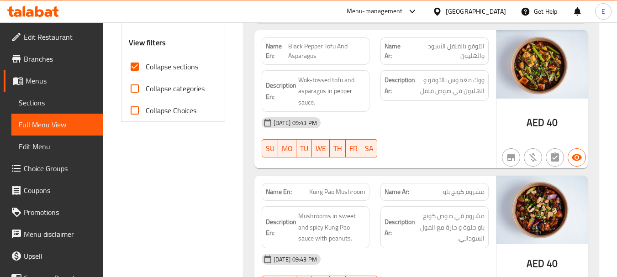
click at [341, 48] on span "Black Pepper Tofu And Asparagus" at bounding box center [326, 51] width 77 height 19
copy span "Black Pepper Tofu And Asparagus"
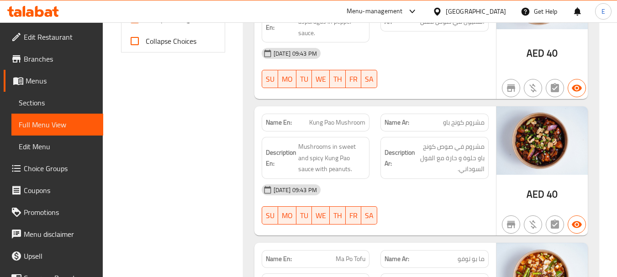
scroll to position [497, 0]
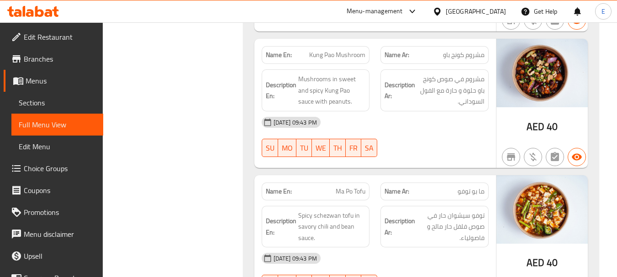
click at [471, 61] on div "Name Ar: مشروم كونج باو" at bounding box center [435, 55] width 108 height 18
click at [326, 53] on span "Kung Pao Mushroom" at bounding box center [337, 55] width 56 height 10
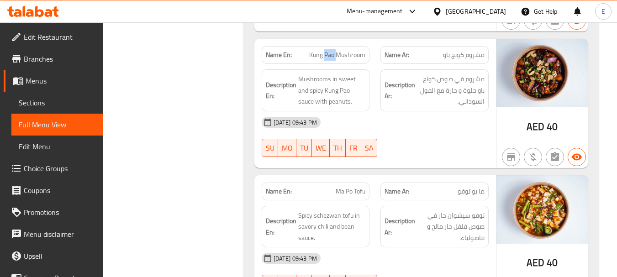
click at [326, 53] on span "Kung Pao Mushroom" at bounding box center [337, 55] width 56 height 10
click at [414, 122] on div "[DATE] 09:43 PM" at bounding box center [375, 122] width 238 height 22
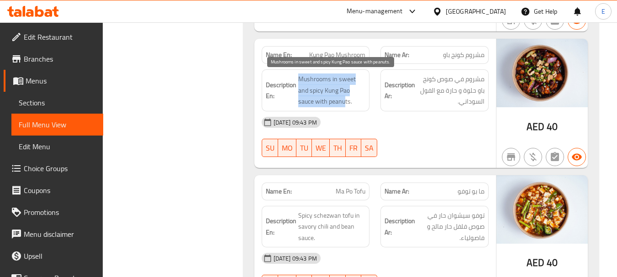
drag, startPoint x: 296, startPoint y: 71, endPoint x: 314, endPoint y: 105, distance: 38.4
click at [328, 105] on div "Description En: Mushrooms in sweet and spicy Kung Pao sauce with peanuts." at bounding box center [316, 90] width 108 height 42
click at [324, 104] on span "Mushrooms in sweet and spicy Kung Pao sauce with peanuts." at bounding box center [332, 91] width 68 height 34
drag, startPoint x: 297, startPoint y: 74, endPoint x: 317, endPoint y: 100, distance: 33.0
click at [317, 100] on h6 "Description En: Mushrooms in sweet and spicy Kung Pao sauce with peanuts." at bounding box center [316, 91] width 100 height 34
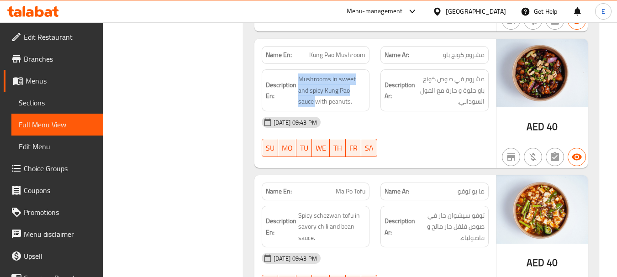
click at [302, 69] on div "Description En: Mushrooms in sweet and spicy Kung Pao sauce with peanuts." at bounding box center [316, 90] width 108 height 42
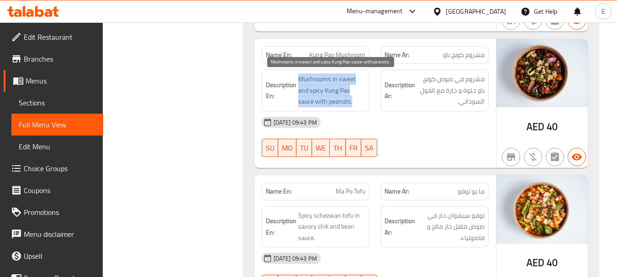
drag, startPoint x: 298, startPoint y: 71, endPoint x: 362, endPoint y: 101, distance: 71.3
click at [362, 101] on div "Description En: Mushrooms in sweet and spicy Kung Pao sauce with peanuts." at bounding box center [316, 90] width 108 height 42
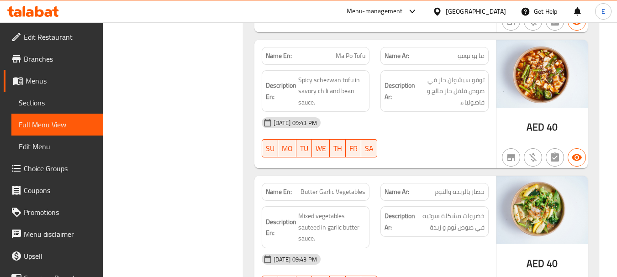
scroll to position [634, 0]
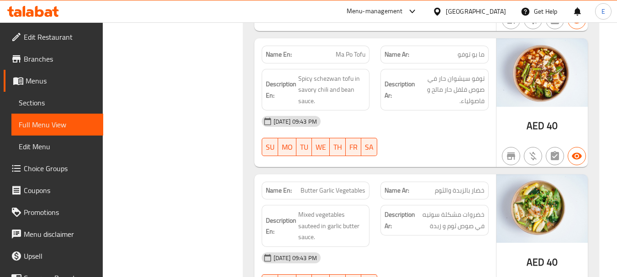
click at [470, 54] on span "ما بو توفو" at bounding box center [471, 55] width 27 height 10
click at [471, 54] on span "ما بو توفو" at bounding box center [471, 55] width 27 height 10
click at [359, 52] on span "Ma Po Tofu" at bounding box center [351, 55] width 30 height 10
click at [358, 52] on span "Ma Po Tofu" at bounding box center [351, 55] width 30 height 10
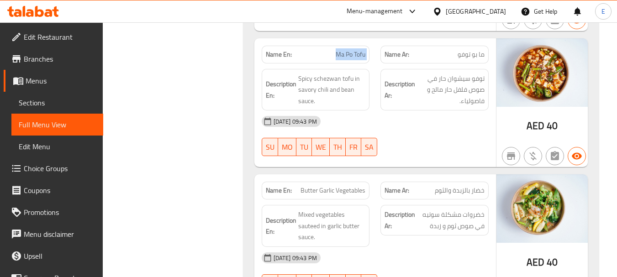
click at [358, 52] on span "Ma Po Tofu" at bounding box center [351, 55] width 30 height 10
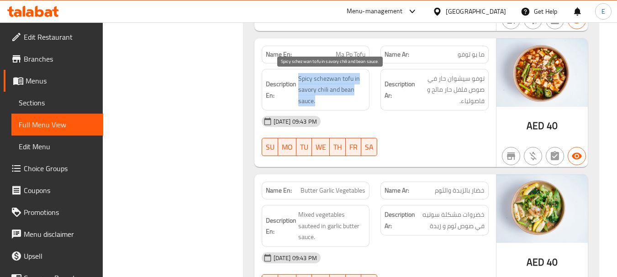
drag, startPoint x: 298, startPoint y: 75, endPoint x: 360, endPoint y: 102, distance: 67.7
click at [360, 102] on span "Spicy schezwan tofu in savory chili and bean sauce." at bounding box center [332, 90] width 68 height 34
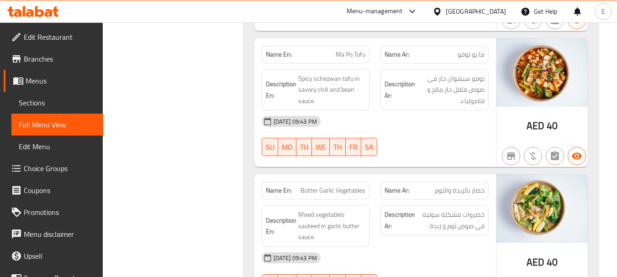
click at [443, 146] on div "[DATE] 09:43 PM SU MO TU WE TH FR SA" at bounding box center [375, 136] width 238 height 51
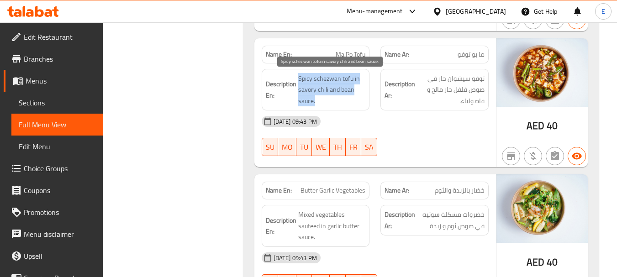
drag, startPoint x: 298, startPoint y: 78, endPoint x: 357, endPoint y: 100, distance: 63.1
click at [357, 100] on span "Spicy schezwan tofu in savory chili and bean sauce." at bounding box center [332, 90] width 68 height 34
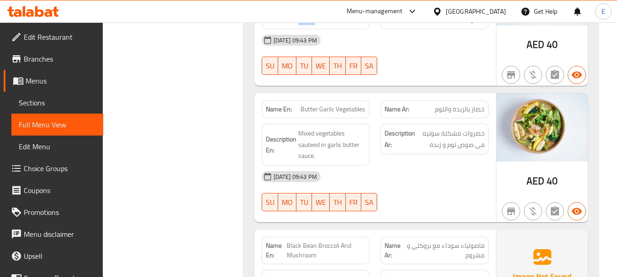
scroll to position [725, 0]
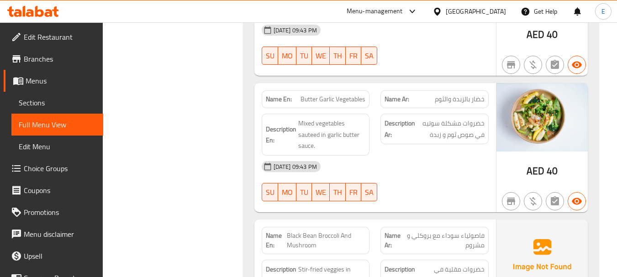
click at [456, 99] on span "خضار بالزبدة والثوم" at bounding box center [460, 100] width 50 height 10
click at [344, 107] on div "Name En: Butter Garlic Vegetables" at bounding box center [316, 99] width 108 height 18
click at [344, 101] on span "Butter Garlic Vegetables" at bounding box center [333, 100] width 65 height 10
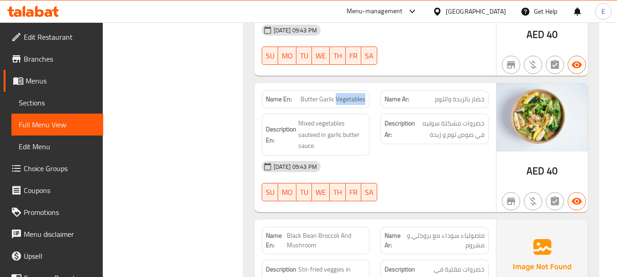
click at [344, 101] on span "Butter Garlic Vegetables" at bounding box center [333, 100] width 65 height 10
click at [458, 100] on span "خضار بالزبدة والثوم" at bounding box center [460, 100] width 50 height 10
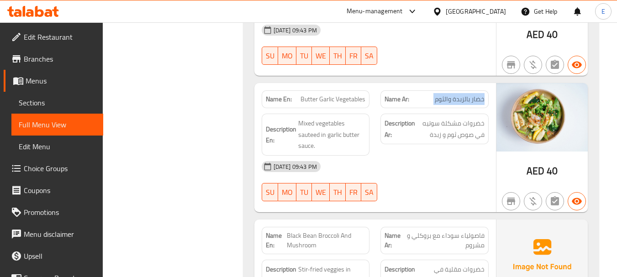
click at [458, 100] on span "خضار بالزبدة والثوم" at bounding box center [460, 100] width 50 height 10
click at [445, 153] on div "Description Ar: خضروات مشكلة سوتيه في صوص ثوم و زبدة" at bounding box center [434, 134] width 119 height 53
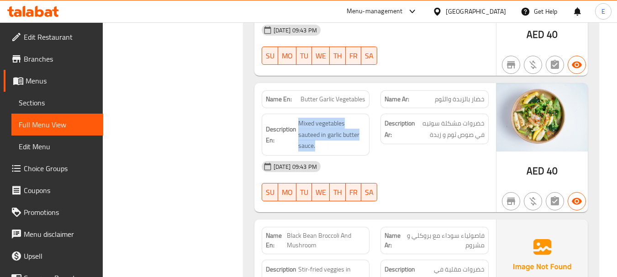
drag, startPoint x: 299, startPoint y: 122, endPoint x: 365, endPoint y: 148, distance: 71.4
click at [365, 148] on span "Mixed vegetables sauteed in garlic butter sauce." at bounding box center [332, 135] width 68 height 34
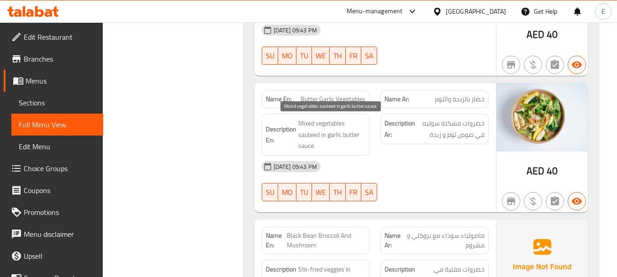
click at [365, 148] on span "Mixed vegetables sauteed in garlic butter sauce." at bounding box center [332, 135] width 68 height 34
click at [439, 176] on div "[DATE] 09:43 PM" at bounding box center [375, 167] width 238 height 22
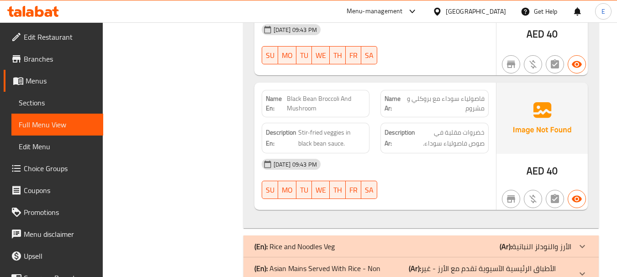
scroll to position [908, 0]
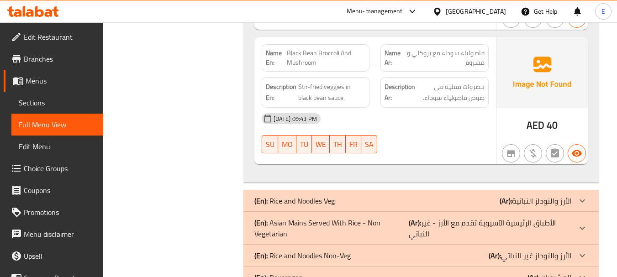
click at [331, 57] on span "Black Bean Broccoli And Mushroom" at bounding box center [326, 57] width 79 height 19
click at [440, 115] on div "[DATE] 09:43 PM" at bounding box center [375, 119] width 238 height 22
drag, startPoint x: 289, startPoint y: 51, endPoint x: 342, endPoint y: 64, distance: 55.2
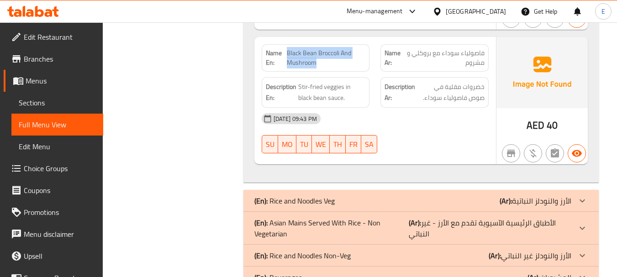
click at [342, 64] on span "Black Bean Broccoli And Mushroom" at bounding box center [326, 57] width 79 height 19
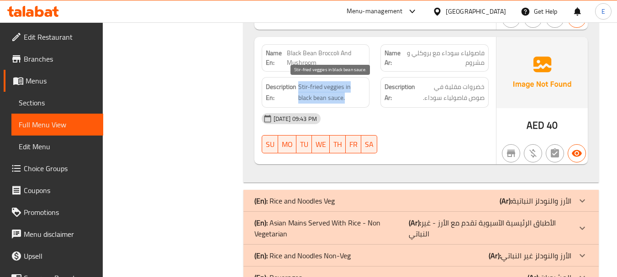
drag, startPoint x: 297, startPoint y: 89, endPoint x: 364, endPoint y: 99, distance: 67.1
click at [364, 99] on h6 "Description En: Stir-fried veggies in black bean sauce." at bounding box center [316, 92] width 100 height 22
click at [364, 100] on span "Stir-fried veggies in black bean sauce." at bounding box center [332, 92] width 68 height 22
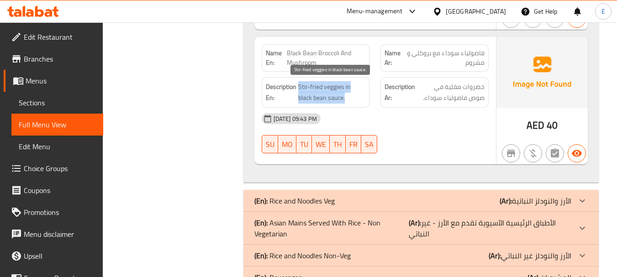
click at [364, 100] on span "Stir-fried veggies in black bean sauce." at bounding box center [332, 92] width 68 height 22
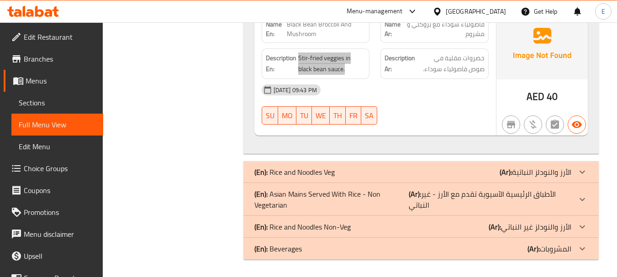
scroll to position [938, 0]
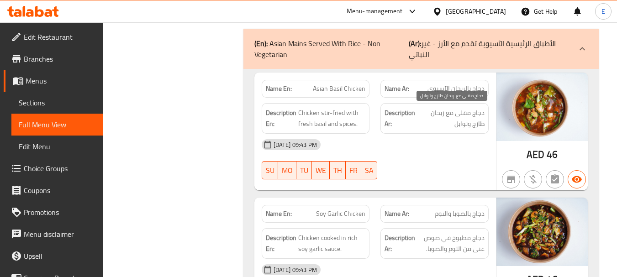
scroll to position [1120, 0]
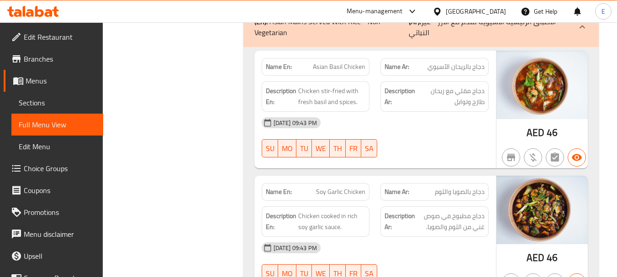
drag, startPoint x: 346, startPoint y: 66, endPoint x: 420, endPoint y: 69, distance: 74.1
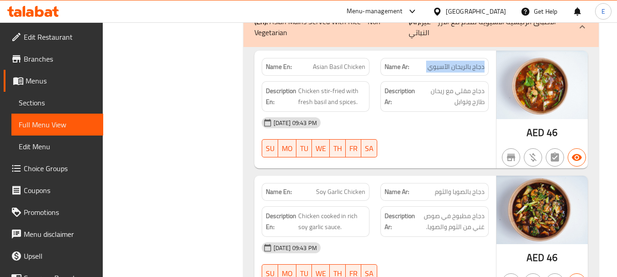
drag, startPoint x: 446, startPoint y: 114, endPoint x: 350, endPoint y: 93, distance: 99.2
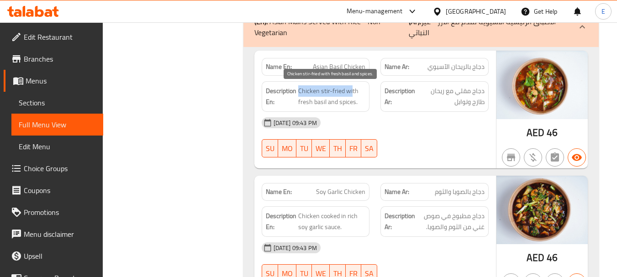
drag, startPoint x: 299, startPoint y: 88, endPoint x: 352, endPoint y: 93, distance: 53.3
click at [352, 93] on span "Chicken stir-fried with fresh basil and spices." at bounding box center [332, 96] width 68 height 22
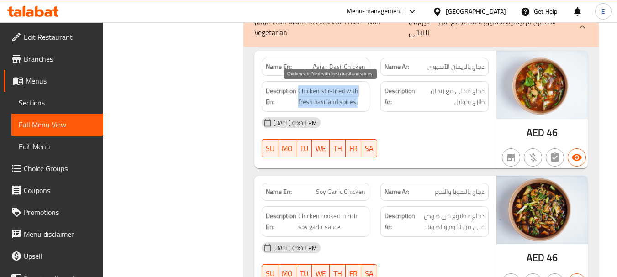
drag, startPoint x: 298, startPoint y: 91, endPoint x: 362, endPoint y: 102, distance: 65.0
click at [362, 102] on span "Chicken stir-fried with fresh basil and spices." at bounding box center [332, 96] width 68 height 22
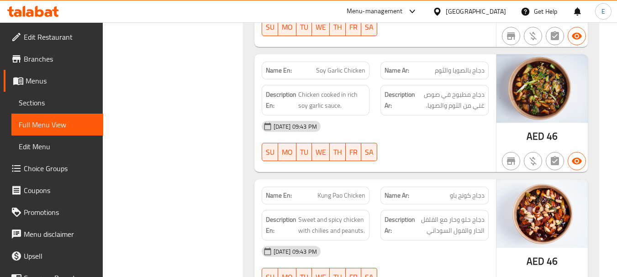
scroll to position [1257, 0]
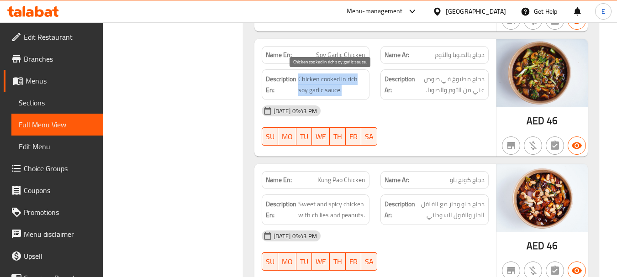
drag, startPoint x: 299, startPoint y: 81, endPoint x: 359, endPoint y: 90, distance: 60.6
click at [359, 90] on span "Chicken cooked in rich soy garlic sauce." at bounding box center [332, 85] width 68 height 22
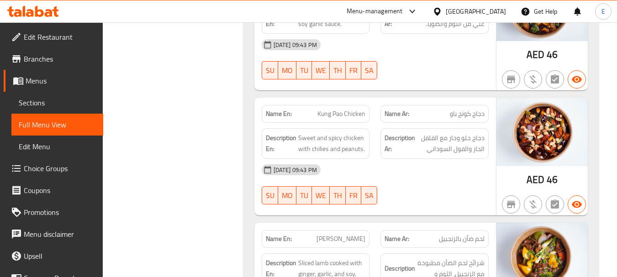
scroll to position [1349, 0]
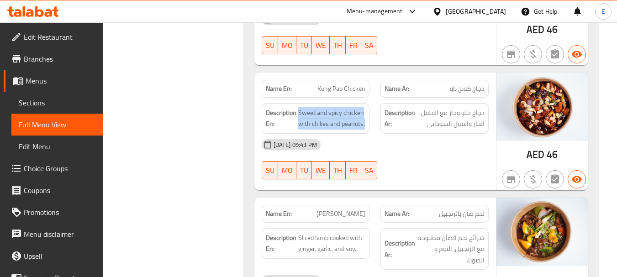
drag, startPoint x: 298, startPoint y: 111, endPoint x: 367, endPoint y: 125, distance: 70.5
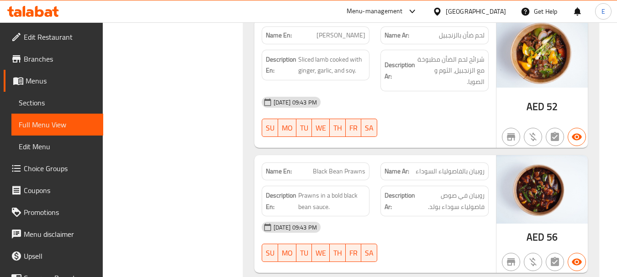
scroll to position [1532, 0]
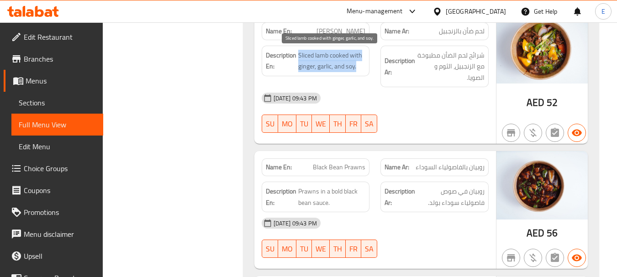
drag, startPoint x: 297, startPoint y: 55, endPoint x: 363, endPoint y: 67, distance: 66.5
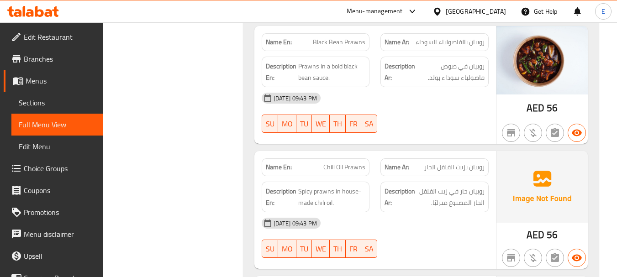
scroll to position [1669, 0]
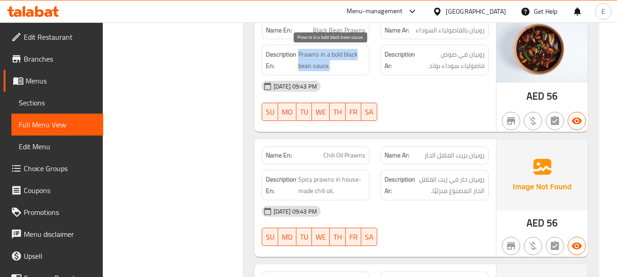
drag, startPoint x: 299, startPoint y: 53, endPoint x: 358, endPoint y: 65, distance: 60.1
click at [358, 65] on span "Prawns in a bold black bean sauce." at bounding box center [332, 60] width 68 height 22
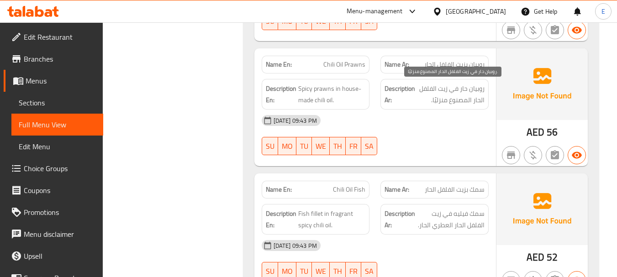
scroll to position [1760, 0]
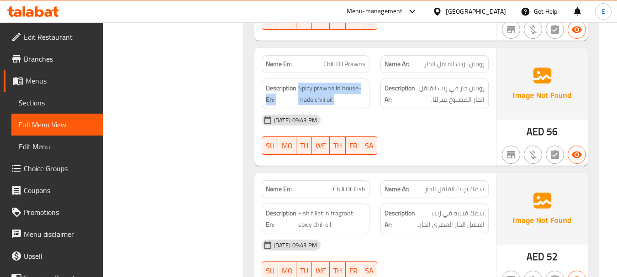
drag, startPoint x: 297, startPoint y: 85, endPoint x: 368, endPoint y: 100, distance: 73.4
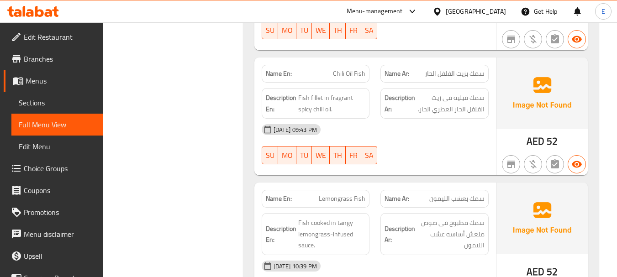
scroll to position [1897, 0]
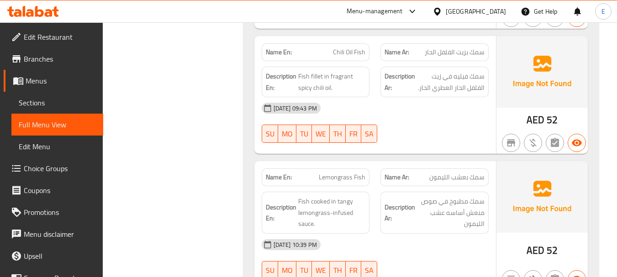
click at [445, 53] on span "سمك بزيت الفلفل الحار" at bounding box center [455, 53] width 60 height 10
click at [349, 54] on span "Chili Oil Fish" at bounding box center [349, 53] width 32 height 10
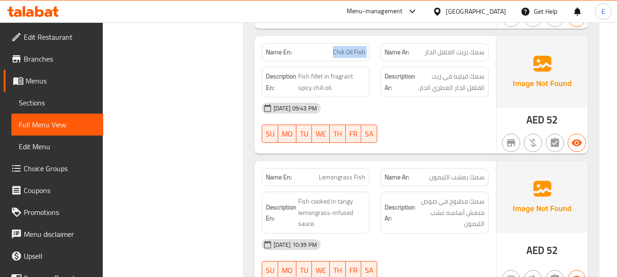
click at [349, 54] on span "Chili Oil Fish" at bounding box center [349, 53] width 32 height 10
click at [397, 98] on div "[DATE] 09:43 PM" at bounding box center [375, 108] width 238 height 22
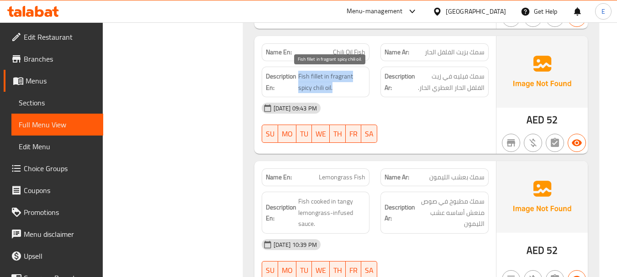
drag, startPoint x: 299, startPoint y: 74, endPoint x: 356, endPoint y: 89, distance: 58.5
click at [356, 89] on span "Fish fillet in fragrant spicy chili oil." at bounding box center [332, 82] width 68 height 22
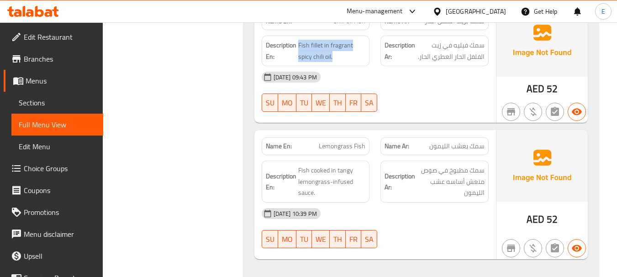
scroll to position [1998, 0]
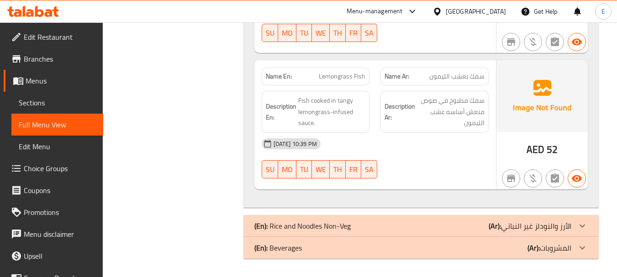
click at [537, 148] on span "AED" at bounding box center [536, 150] width 18 height 18
click at [347, 78] on span "Lemongrass Fish" at bounding box center [342, 77] width 47 height 10
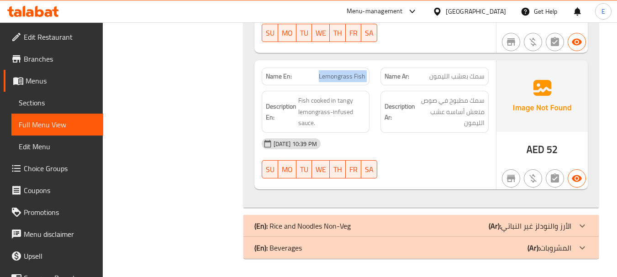
click at [347, 78] on span "Lemongrass Fish" at bounding box center [342, 77] width 47 height 10
click at [466, 79] on span "سمك بعشب الليمون" at bounding box center [457, 77] width 55 height 10
click at [451, 140] on div "[DATE] 10:39 PM" at bounding box center [375, 144] width 238 height 22
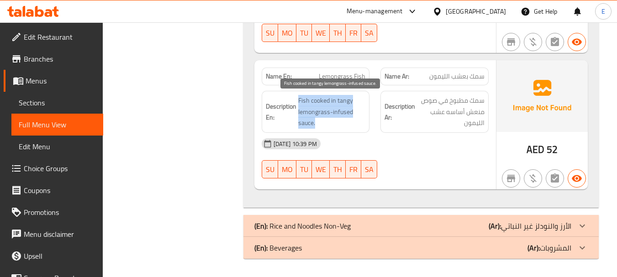
drag, startPoint x: 298, startPoint y: 96, endPoint x: 360, endPoint y: 122, distance: 67.6
click at [360, 122] on span "Fish cooked in tangy lemongrass-infused sauce." at bounding box center [332, 112] width 68 height 34
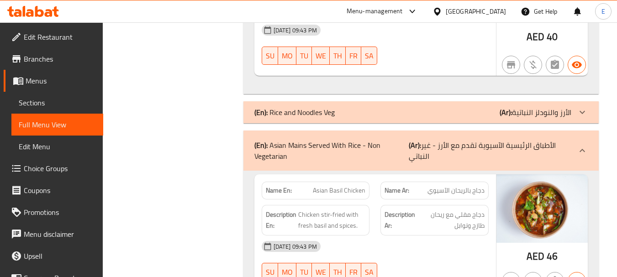
scroll to position [1039, 0]
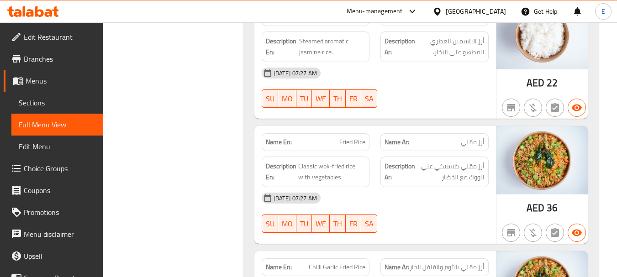
scroll to position [1084, 0]
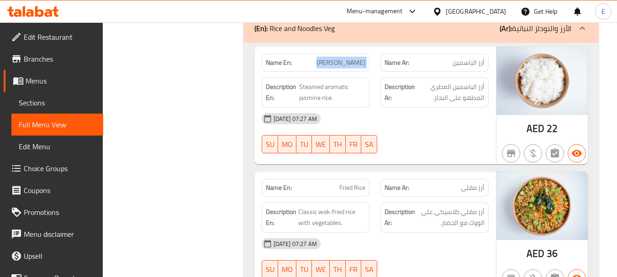
click at [316, 92] on span "Steamed aromatic jasmine rice." at bounding box center [332, 92] width 66 height 22
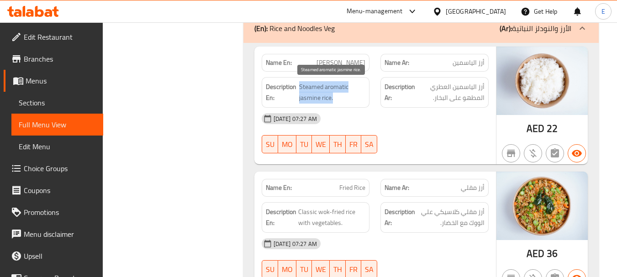
drag, startPoint x: 298, startPoint y: 86, endPoint x: 356, endPoint y: 94, distance: 58.2
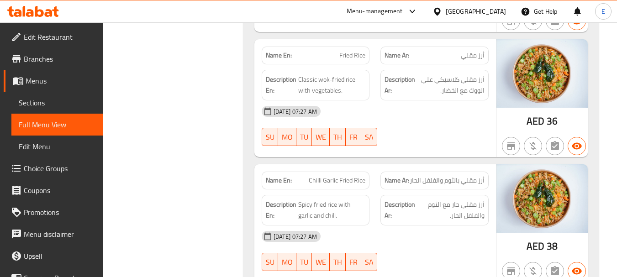
scroll to position [1221, 0]
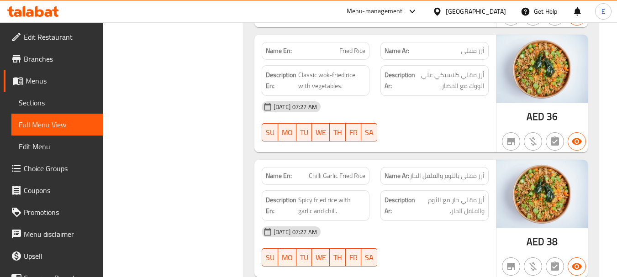
drag, startPoint x: 462, startPoint y: 67, endPoint x: 397, endPoint y: 63, distance: 65.9
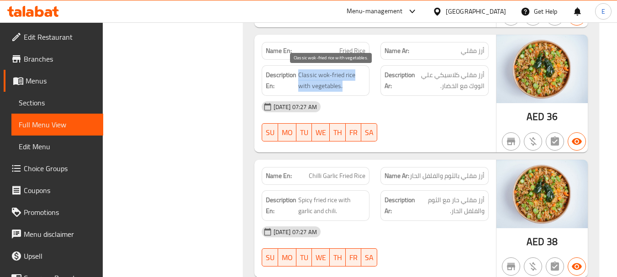
drag, startPoint x: 298, startPoint y: 74, endPoint x: 354, endPoint y: 86, distance: 57.0
click at [354, 86] on span "Classic wok-fried rice with vegetables." at bounding box center [332, 80] width 68 height 22
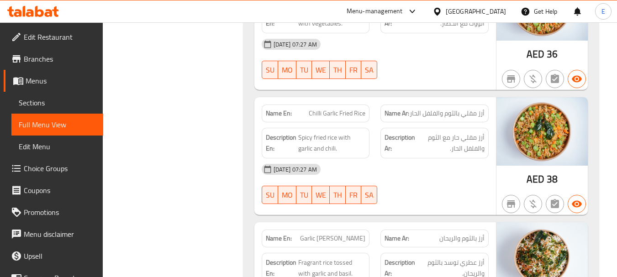
scroll to position [1313, 0]
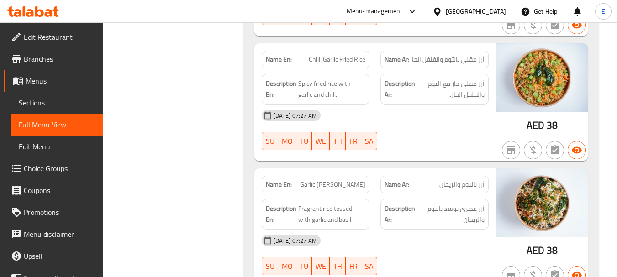
scroll to position [1358, 0]
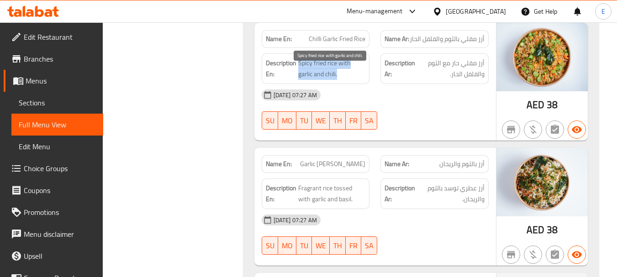
drag, startPoint x: 299, startPoint y: 71, endPoint x: 352, endPoint y: 84, distance: 55.0
click at [352, 80] on span "Spicy fried rice with garlic and chili." at bounding box center [332, 69] width 68 height 22
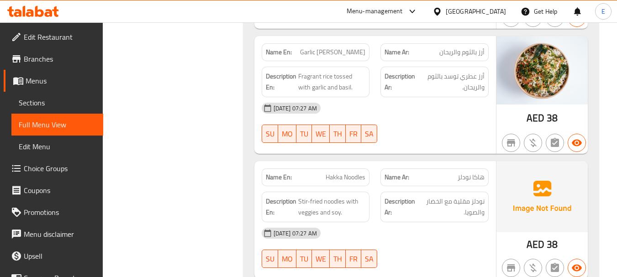
scroll to position [1496, 0]
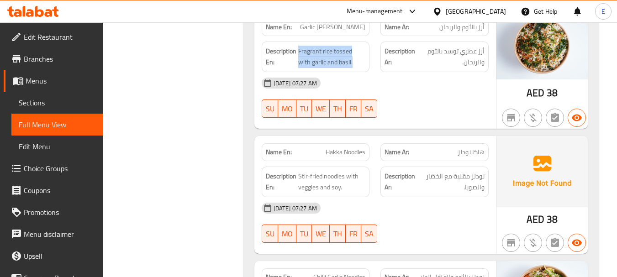
drag, startPoint x: 298, startPoint y: 58, endPoint x: 368, endPoint y: 70, distance: 70.5
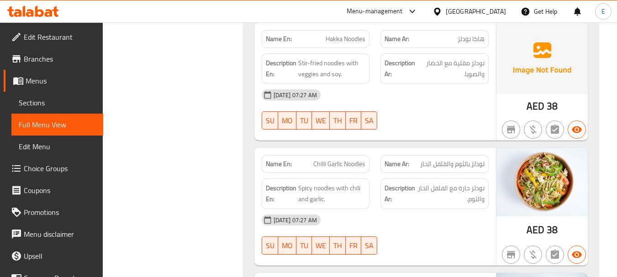
scroll to position [1587, 0]
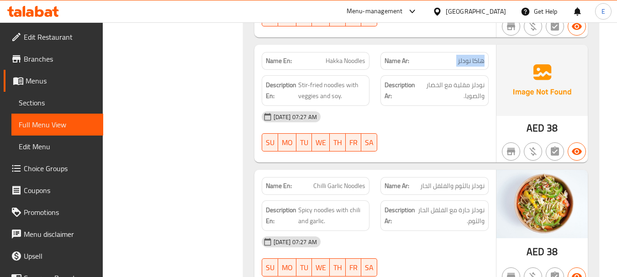
drag, startPoint x: 298, startPoint y: 93, endPoint x: 367, endPoint y: 106, distance: 70.3
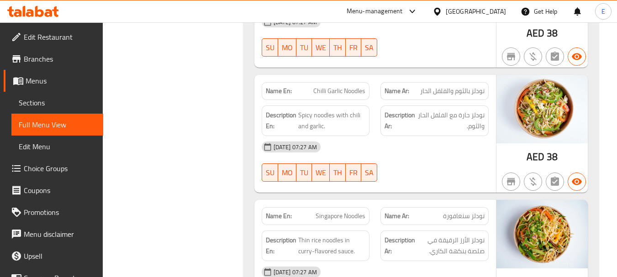
scroll to position [1724, 0]
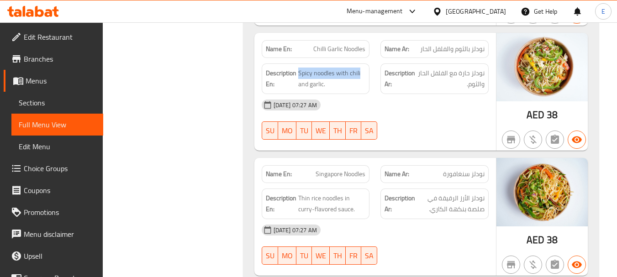
drag, startPoint x: 300, startPoint y: 80, endPoint x: 369, endPoint y: 89, distance: 70.1
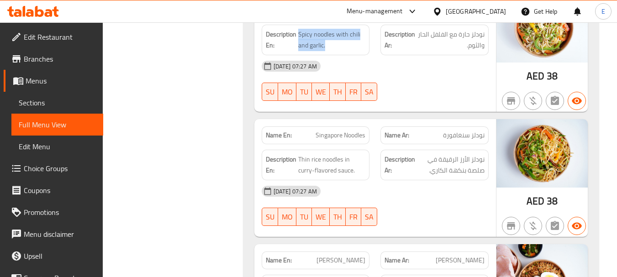
scroll to position [1815, 0]
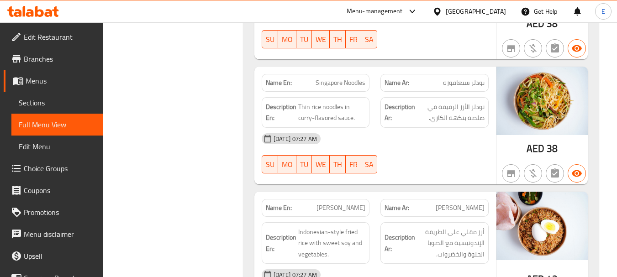
click at [357, 88] on span "Singapore Noodles" at bounding box center [341, 83] width 50 height 10
click at [451, 88] on span "نودلز سنغافورة" at bounding box center [464, 83] width 42 height 10
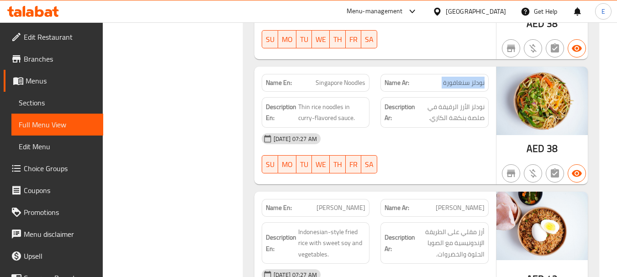
click at [451, 88] on span "نودلز سنغافورة" at bounding box center [464, 83] width 42 height 10
click at [451, 162] on div "[DATE] 07:27 AM SU MO TU WE TH FR SA" at bounding box center [375, 153] width 238 height 51
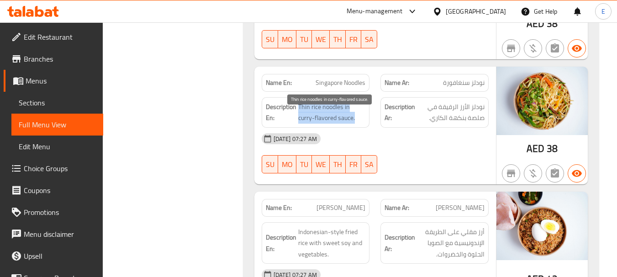
drag, startPoint x: 313, startPoint y: 117, endPoint x: 357, endPoint y: 126, distance: 45.6
click at [357, 124] on span "Thin rice noodles in curry-flavored sauce." at bounding box center [332, 112] width 68 height 22
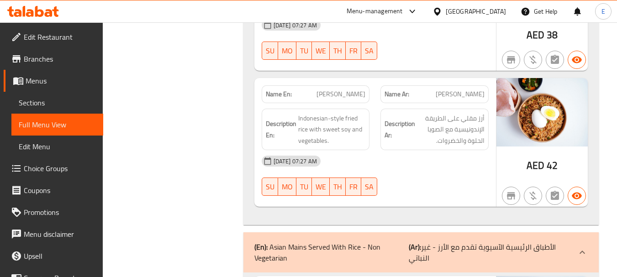
scroll to position [1952, 0]
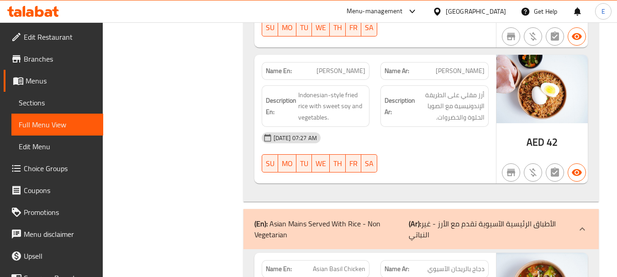
click at [477, 76] on span "[PERSON_NAME]" at bounding box center [460, 71] width 49 height 10
click at [357, 76] on span "[PERSON_NAME]" at bounding box center [341, 71] width 49 height 10
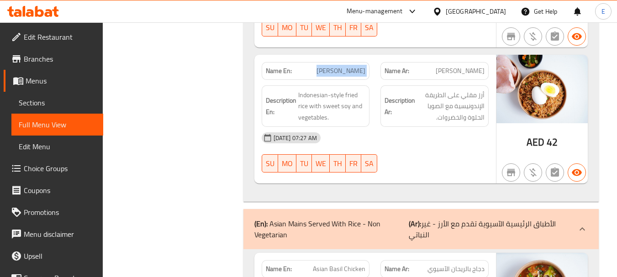
click at [357, 76] on span "[PERSON_NAME]" at bounding box center [341, 71] width 49 height 10
click at [426, 149] on div "[DATE] 07:27 AM" at bounding box center [375, 138] width 238 height 22
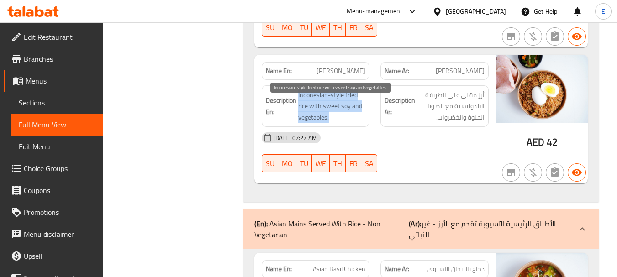
drag, startPoint x: 298, startPoint y: 101, endPoint x: 359, endPoint y: 124, distance: 64.3
click at [359, 123] on span "Indonesian-style fried rice with sweet soy and vegetables." at bounding box center [332, 107] width 68 height 34
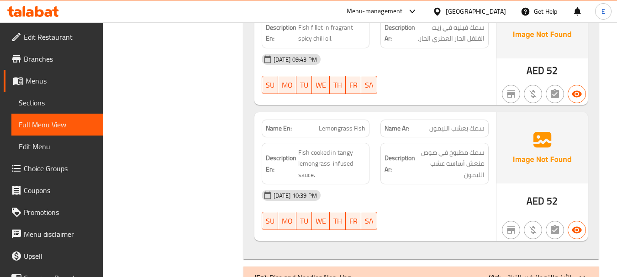
scroll to position [3042, 0]
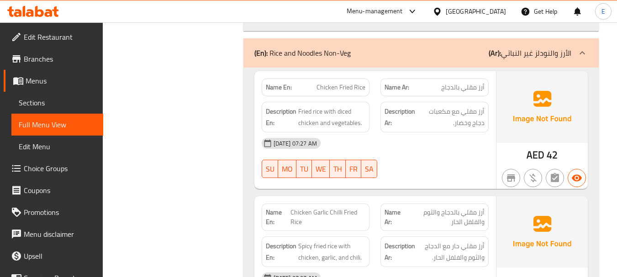
scroll to position [3225, 0]
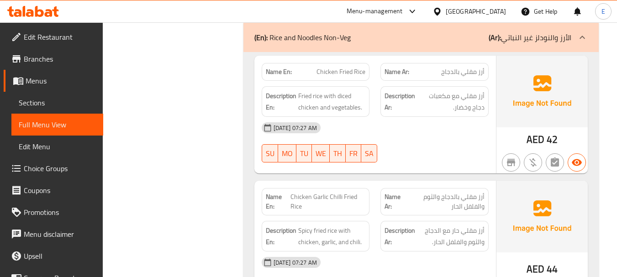
click at [315, 103] on span "Fried rice with diced chicken and vegetables." at bounding box center [332, 101] width 68 height 22
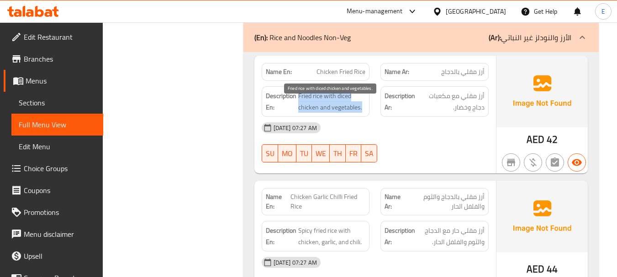
click at [315, 103] on span "Fried rice with diced chicken and vegetables." at bounding box center [332, 101] width 68 height 22
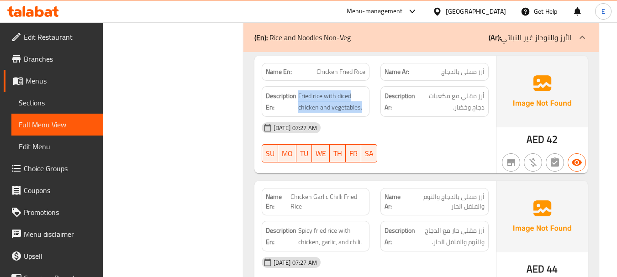
drag, startPoint x: 302, startPoint y: 104, endPoint x: 366, endPoint y: 117, distance: 64.9
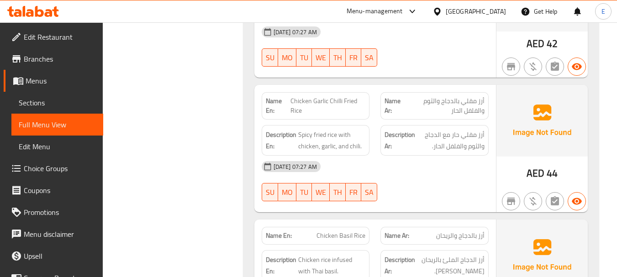
scroll to position [3362, 0]
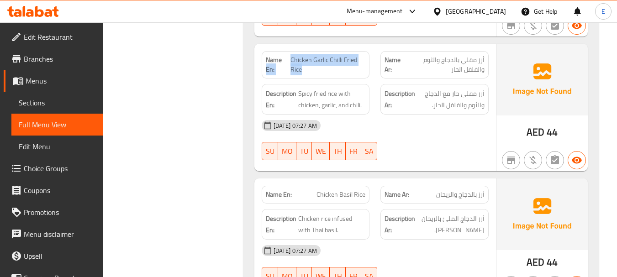
drag, startPoint x: 290, startPoint y: 68, endPoint x: 334, endPoint y: 78, distance: 45.9
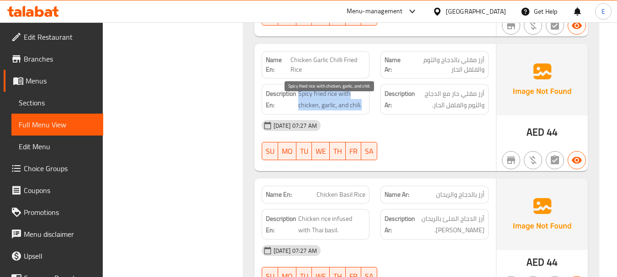
drag, startPoint x: 298, startPoint y: 101, endPoint x: 365, endPoint y: 111, distance: 67.2
click at [365, 111] on span "Spicy fried rice with chicken, garlic, and chili." at bounding box center [332, 99] width 68 height 22
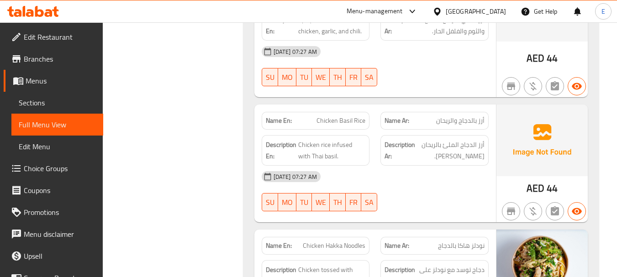
scroll to position [3499, 0]
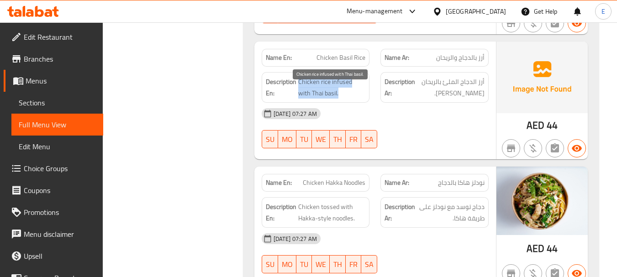
drag, startPoint x: 299, startPoint y: 88, endPoint x: 355, endPoint y: 103, distance: 58.1
click at [355, 99] on span "Chicken rice infused with Thai basil." at bounding box center [332, 87] width 68 height 22
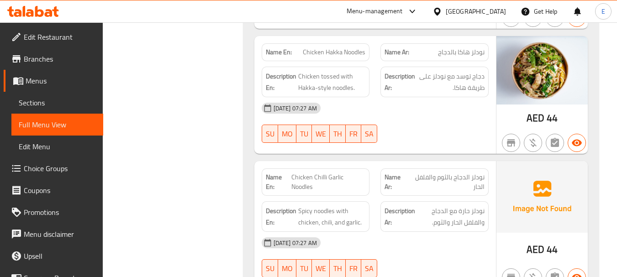
scroll to position [3636, 0]
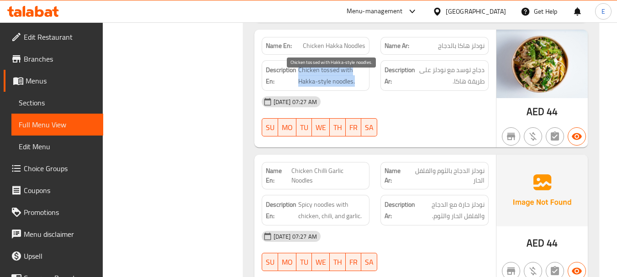
drag, startPoint x: 298, startPoint y: 80, endPoint x: 357, endPoint y: 91, distance: 60.1
click at [357, 87] on span "Chicken tossed with Hakka-style noodles." at bounding box center [332, 75] width 68 height 22
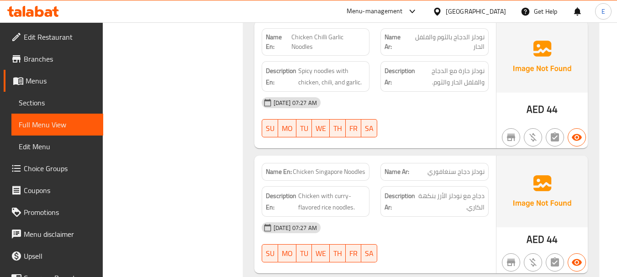
scroll to position [3773, 0]
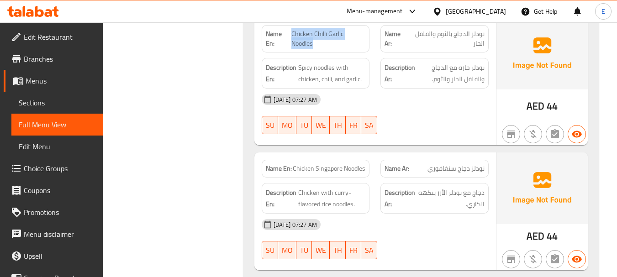
drag, startPoint x: 292, startPoint y: 42, endPoint x: 324, endPoint y: 52, distance: 33.7
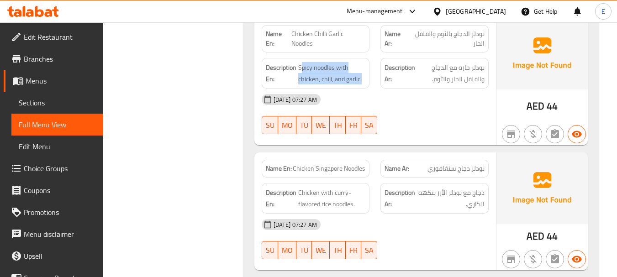
drag, startPoint x: 300, startPoint y: 77, endPoint x: 368, endPoint y: 87, distance: 68.8
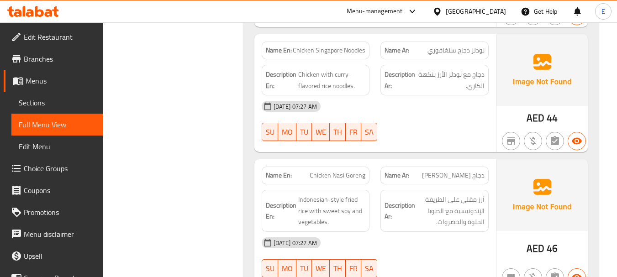
scroll to position [3910, 0]
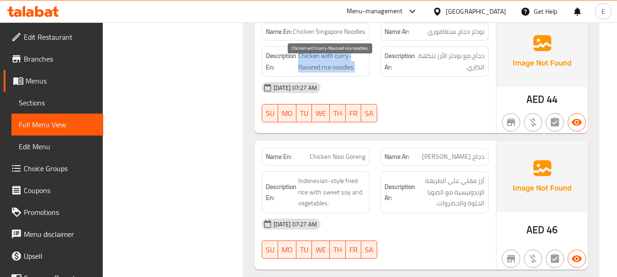
drag, startPoint x: 299, startPoint y: 63, endPoint x: 359, endPoint y: 76, distance: 61.9
click at [359, 73] on span "Chicken with curry-flavored rice noodles." at bounding box center [332, 61] width 68 height 22
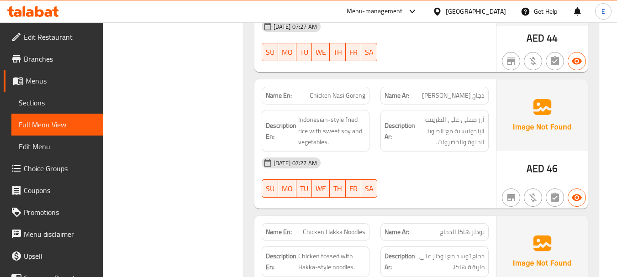
scroll to position [4002, 0]
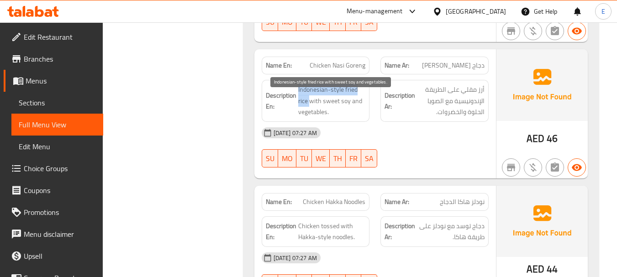
drag, startPoint x: 297, startPoint y: 97, endPoint x: 311, endPoint y: 111, distance: 20.0
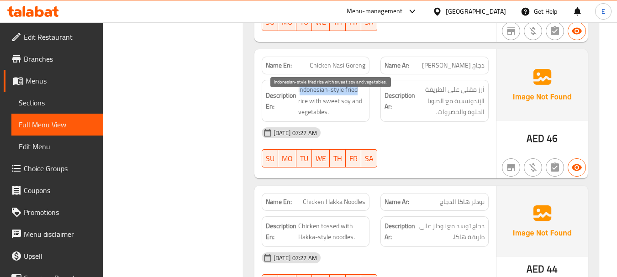
drag, startPoint x: 300, startPoint y: 99, endPoint x: 358, endPoint y: 98, distance: 58.0
click at [358, 98] on span "Indonesian-style fried rice with sweet soy and vegetables." at bounding box center [332, 101] width 68 height 34
click at [341, 112] on span "Indonesian-style fried rice with sweet soy and vegetables." at bounding box center [332, 101] width 68 height 34
drag, startPoint x: 297, startPoint y: 94, endPoint x: 356, endPoint y: 118, distance: 64.1
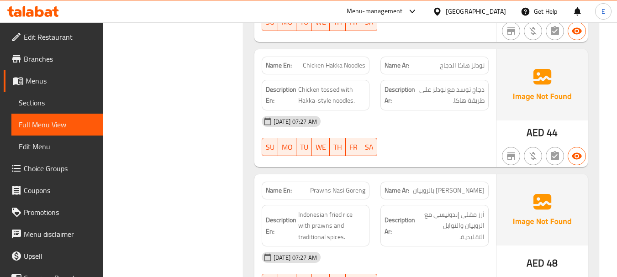
scroll to position [4139, 0]
click at [458, 106] on span "دجاج توسد مع نودلز على طريقة هاكا." at bounding box center [451, 95] width 68 height 22
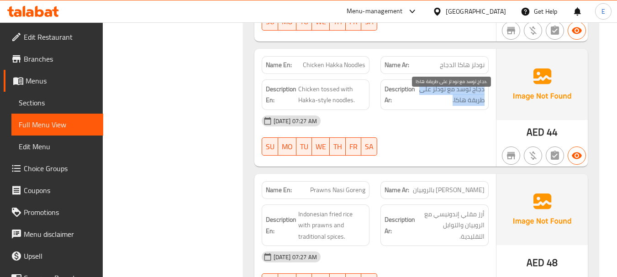
click at [458, 106] on span "دجاج توسد مع نودلز على طريقة هاكا." at bounding box center [451, 95] width 68 height 22
click at [450, 93] on span "دجاج توسد مع نودلز على طريقة هاكا." at bounding box center [451, 95] width 68 height 22
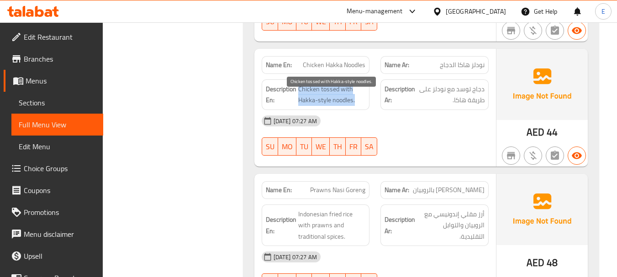
drag, startPoint x: 298, startPoint y: 97, endPoint x: 364, endPoint y: 108, distance: 66.7
click at [364, 106] on span "Chicken tossed with Hakka-style noodles." at bounding box center [332, 95] width 68 height 22
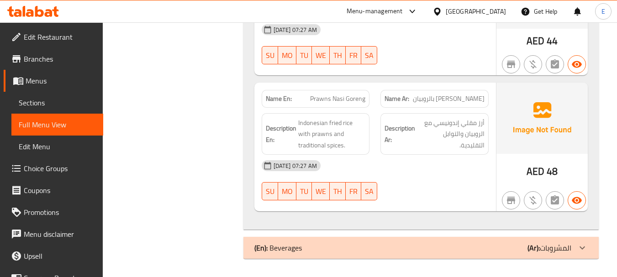
scroll to position [4240, 0]
click at [328, 103] on span "Prawns Nasi Goreng" at bounding box center [337, 99] width 55 height 10
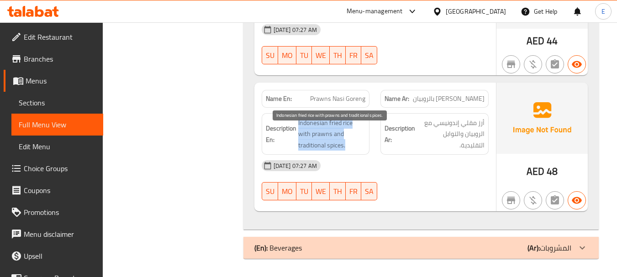
drag, startPoint x: 309, startPoint y: 120, endPoint x: 361, endPoint y: 146, distance: 57.8
click at [361, 146] on h6 "Description En: Indonesian fried rice with prawns and traditional spices." at bounding box center [316, 134] width 100 height 34
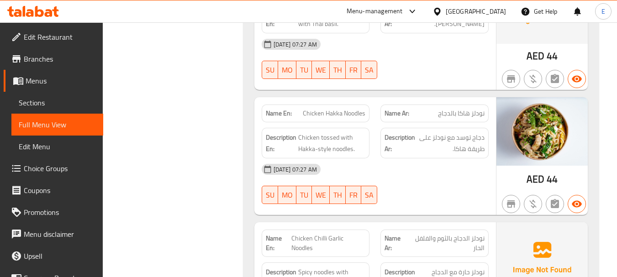
scroll to position [3600, 0]
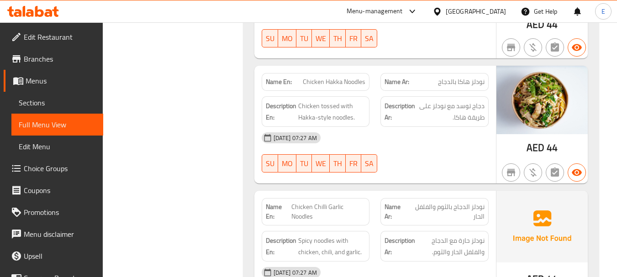
copy span "Chicken Hakka Noodles"
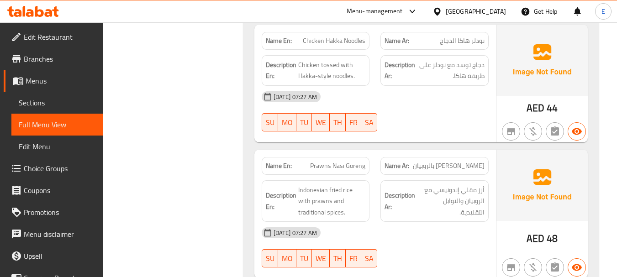
scroll to position [4240, 0]
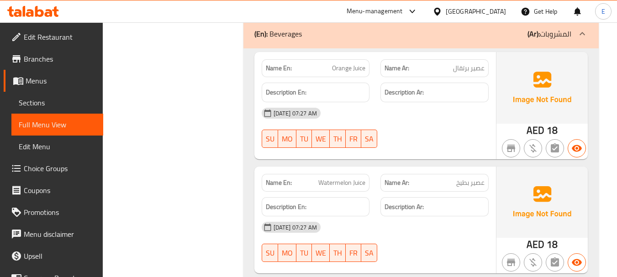
scroll to position [4468, 0]
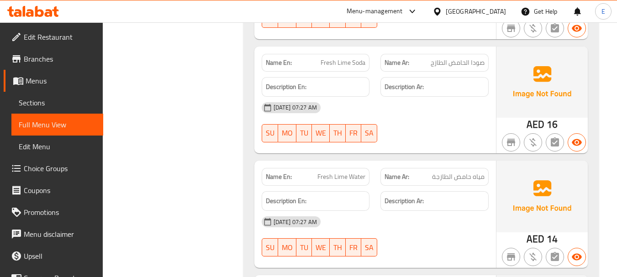
scroll to position [4697, 0]
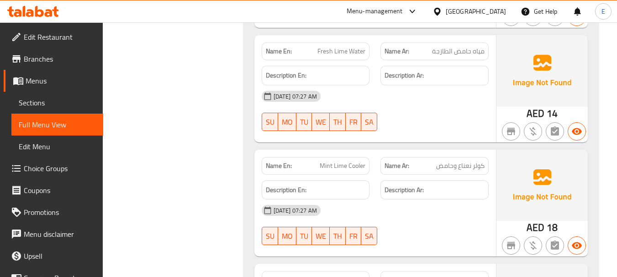
scroll to position [4834, 0]
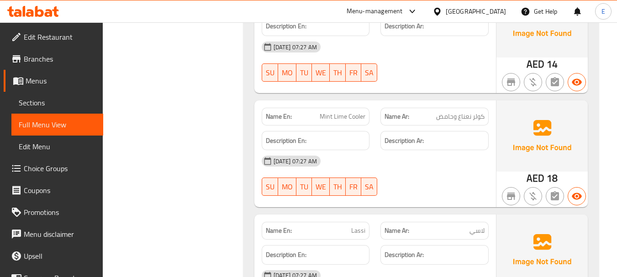
scroll to position [4925, 0]
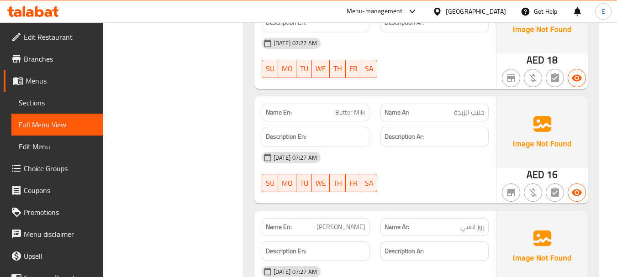
scroll to position [5108, 0]
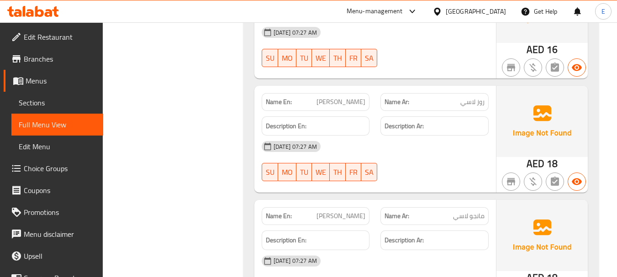
scroll to position [5245, 0]
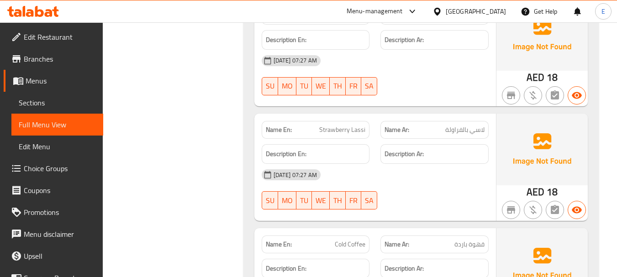
scroll to position [5428, 0]
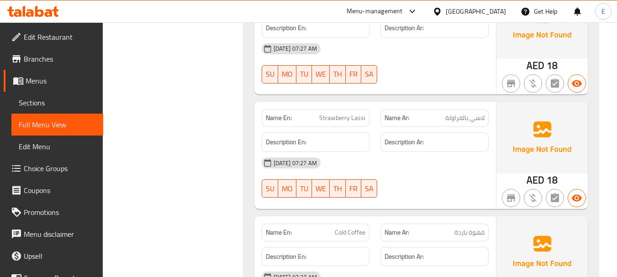
click at [361, 123] on span "Strawberry Lassi" at bounding box center [342, 118] width 46 height 10
click at [482, 123] on span "لاسي بالفراولة" at bounding box center [464, 118] width 39 height 10
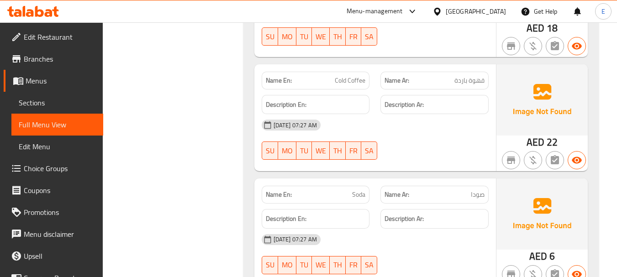
scroll to position [5611, 0]
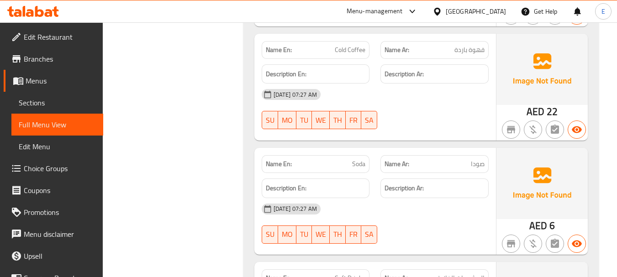
click at [473, 55] on span "قهوة باردة" at bounding box center [470, 50] width 30 height 10
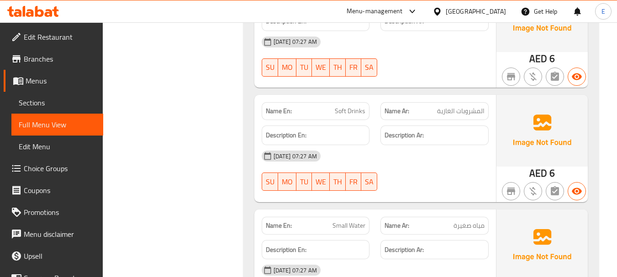
scroll to position [5793, 0]
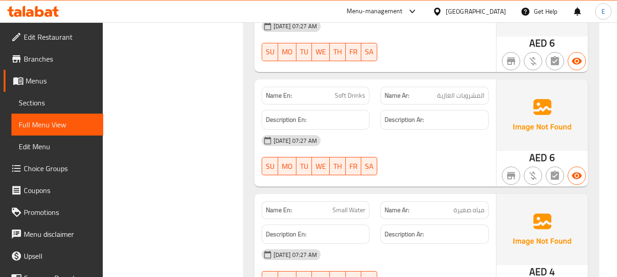
click at [469, 101] on span "المشروبات الغازية" at bounding box center [461, 96] width 48 height 10
click at [363, 101] on span "Soft Drinks" at bounding box center [350, 96] width 31 height 10
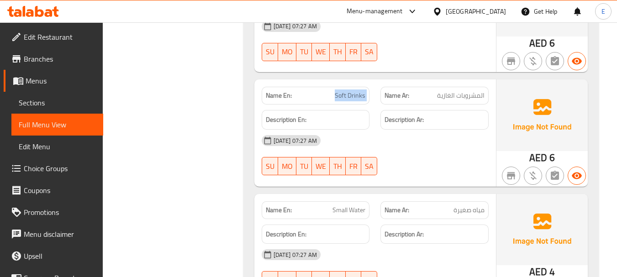
click at [363, 101] on span "Soft Drinks" at bounding box center [350, 96] width 31 height 10
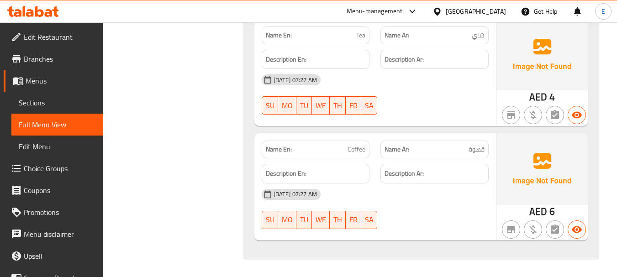
scroll to position [6321, 0]
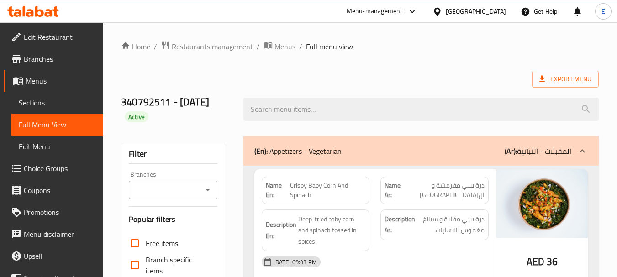
click at [37, 104] on div at bounding box center [308, 138] width 617 height 277
click at [38, 108] on span "Sections" at bounding box center [57, 102] width 77 height 11
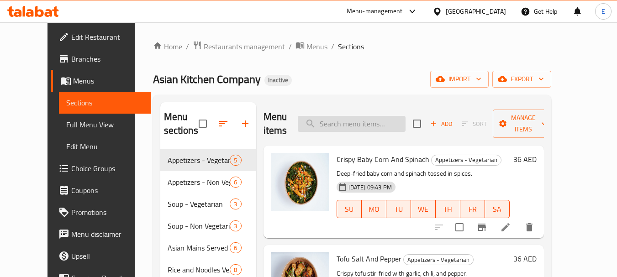
click at [340, 130] on input "search" at bounding box center [352, 124] width 108 height 16
paste input "Oyster Chili Chicken"
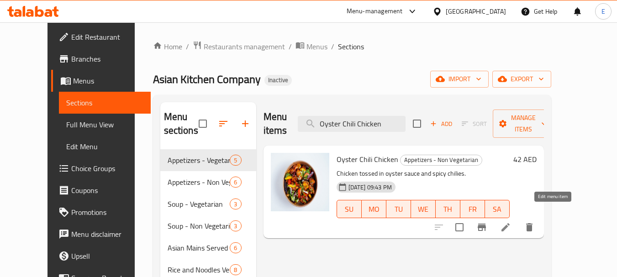
type input "Oyster Chili Chicken"
click at [510, 223] on icon at bounding box center [506, 227] width 8 height 8
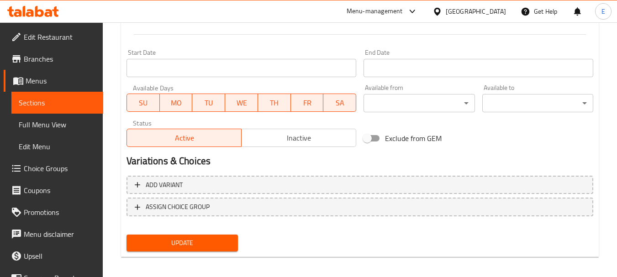
scroll to position [382, 0]
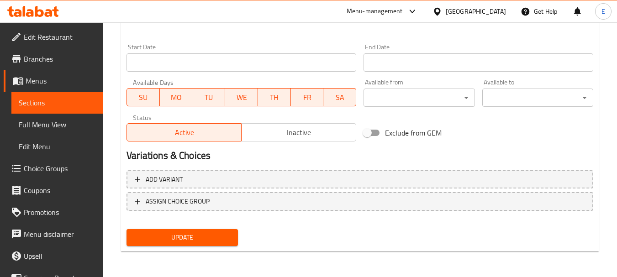
type textarea "دجاج مغموس بصوص الأويستر والفلفل الحار سبايسي"
click at [225, 240] on span "Update" at bounding box center [182, 237] width 96 height 11
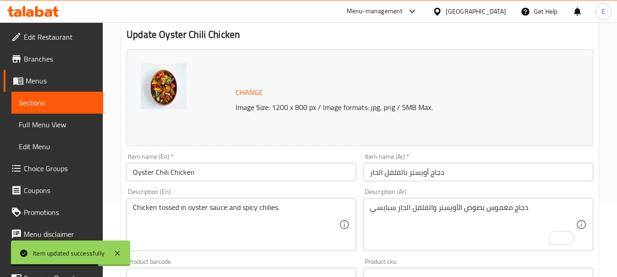
scroll to position [0, 0]
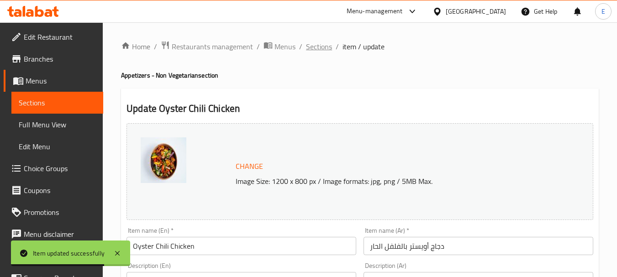
click at [316, 51] on span "Sections" at bounding box center [319, 46] width 26 height 11
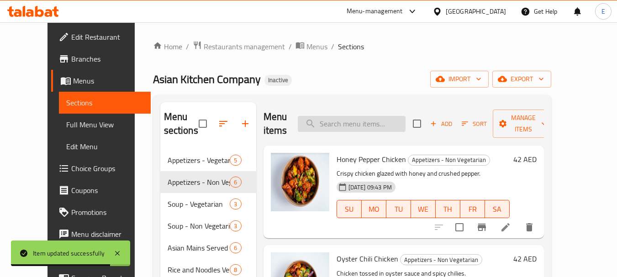
click at [363, 121] on input "search" at bounding box center [352, 124] width 108 height 16
paste input "Black Pepper Tofu And Asparagus"
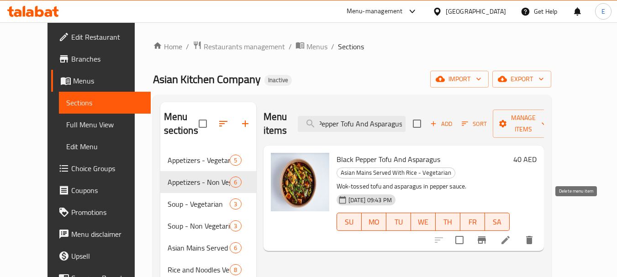
type input "Black Pepper Tofu And Asparagus"
click at [511, 235] on icon at bounding box center [505, 240] width 11 height 11
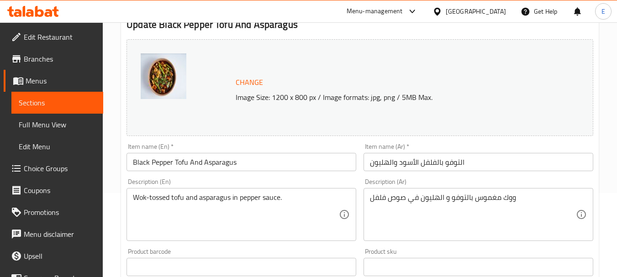
scroll to position [137, 0]
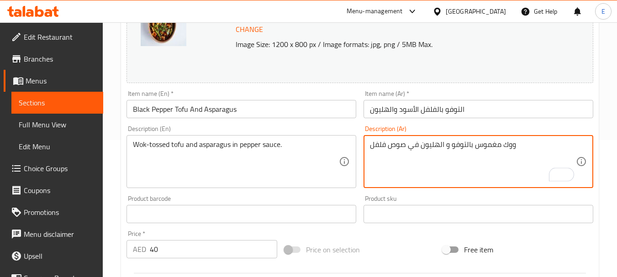
drag, startPoint x: 452, startPoint y: 147, endPoint x: 520, endPoint y: 144, distance: 67.7
click at [520, 144] on textarea "ووك مغموس بالتوفو و الهليون في صوص فلفل" at bounding box center [473, 161] width 206 height 43
click at [497, 169] on textarea "ووك مغموس بالتوفو و الهليون في صوص فلفل" at bounding box center [473, 161] width 206 height 43
drag, startPoint x: 503, startPoint y: 143, endPoint x: 517, endPoint y: 143, distance: 13.7
click at [517, 143] on textarea "ووك مغموس بالتوفو و الهليون في صوص فلفل" at bounding box center [473, 161] width 206 height 43
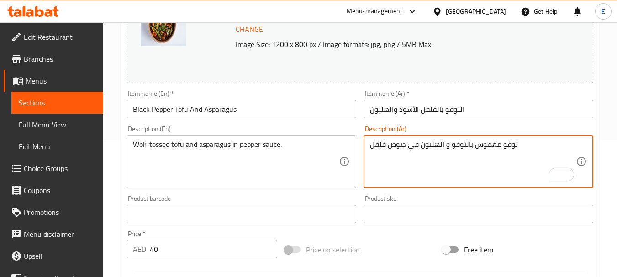
drag, startPoint x: 451, startPoint y: 146, endPoint x: 470, endPoint y: 146, distance: 18.7
click at [470, 146] on textarea "توفو مغموس بالتوفو و الهليون في صوص فلفل" at bounding box center [473, 161] width 206 height 43
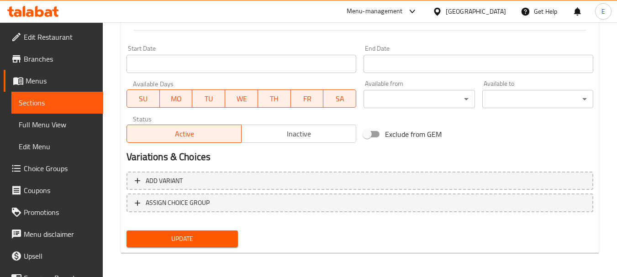
scroll to position [382, 0]
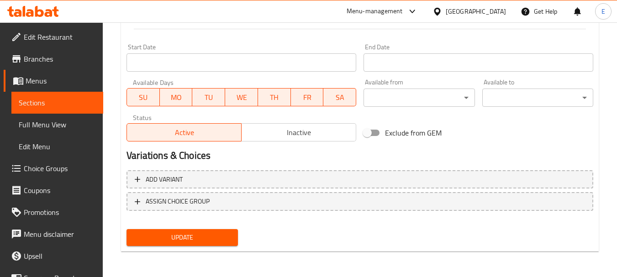
type textarea "توفو مغموس بووك و الهليون في صوص فلفل"
click at [209, 235] on span "Update" at bounding box center [182, 237] width 96 height 11
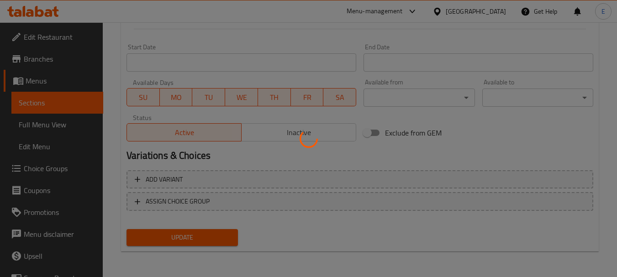
click at [209, 235] on div at bounding box center [308, 138] width 617 height 277
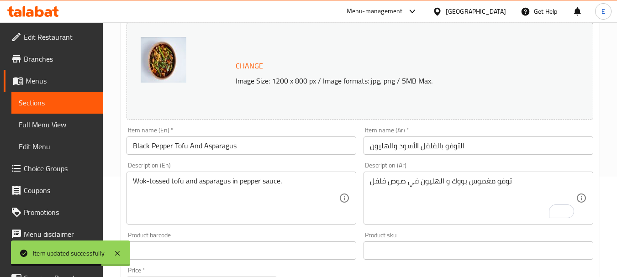
scroll to position [107, 0]
